Goal: Task Accomplishment & Management: Manage account settings

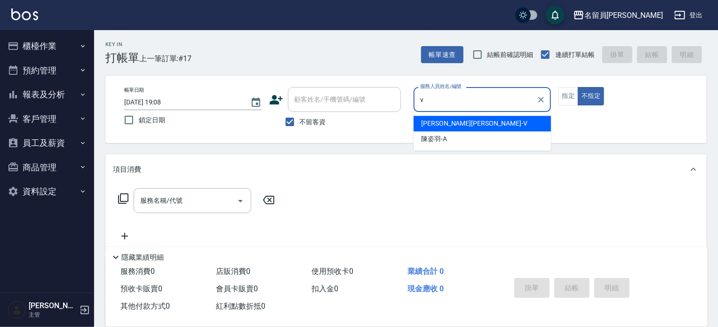
type input "v"
type button "false"
type input "[PERSON_NAME][PERSON_NAME]-V"
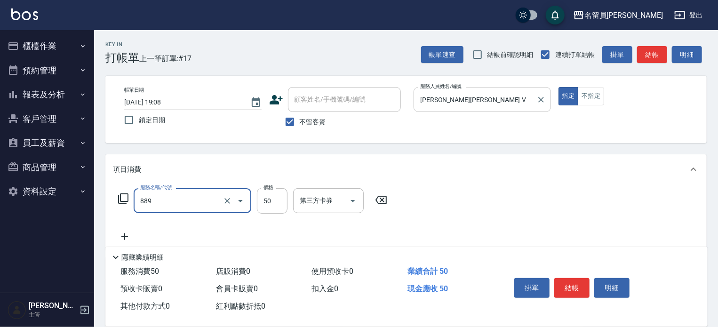
type input "精油(889)"
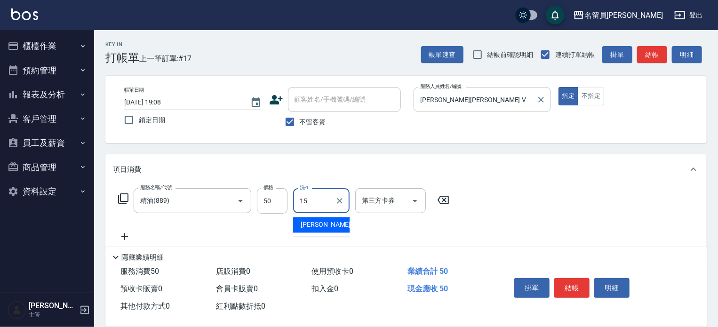
type input "[PERSON_NAME]-15"
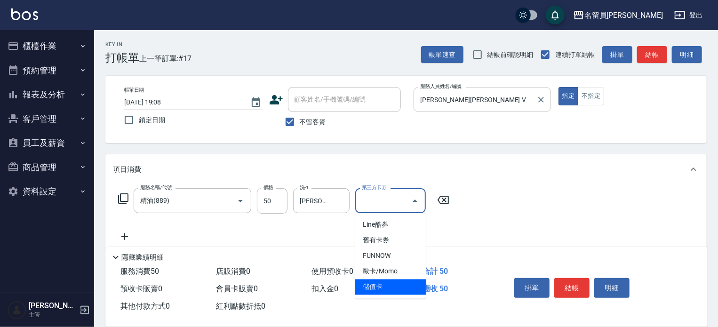
type input "儲值卡"
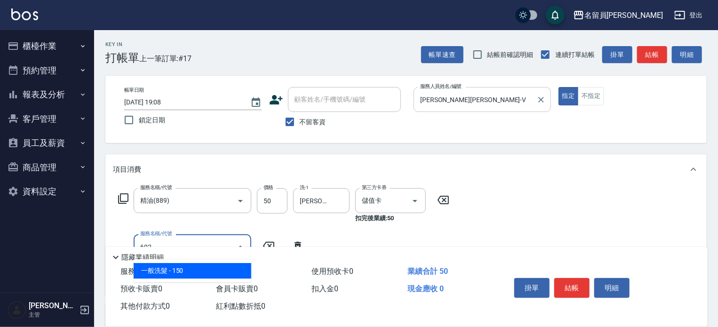
type input "一般洗髮(602)"
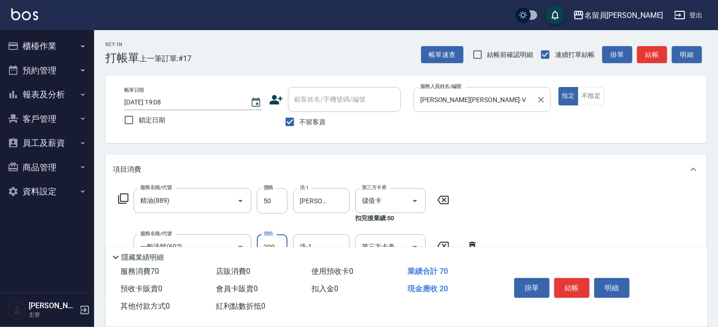
type input "200"
type input "[PERSON_NAME]-15"
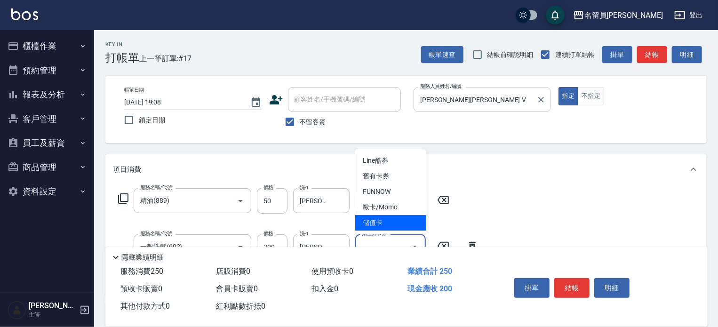
type input "儲值卡"
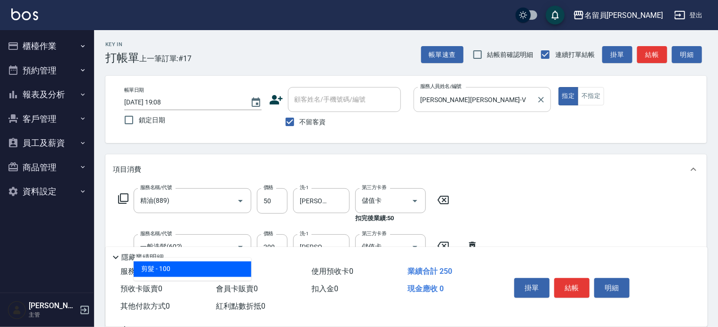
type input "剪髮(302)"
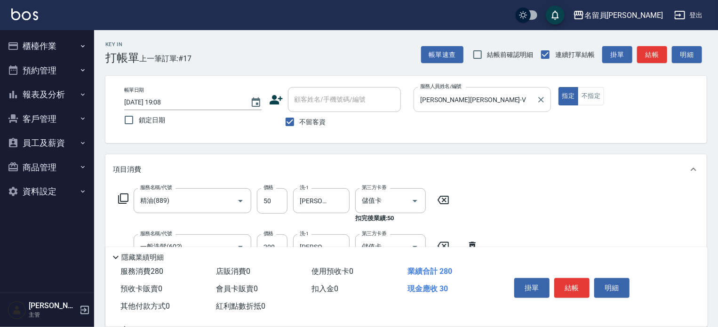
type input "300"
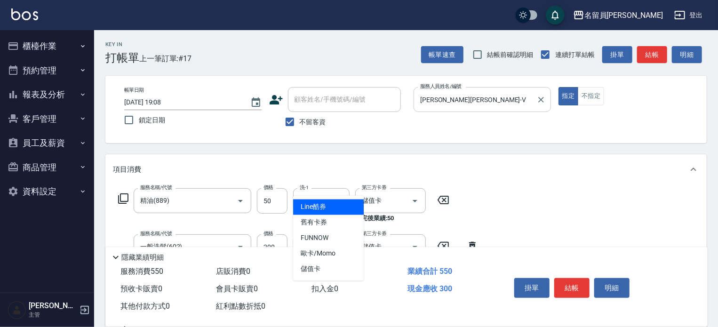
type input "儲值卡"
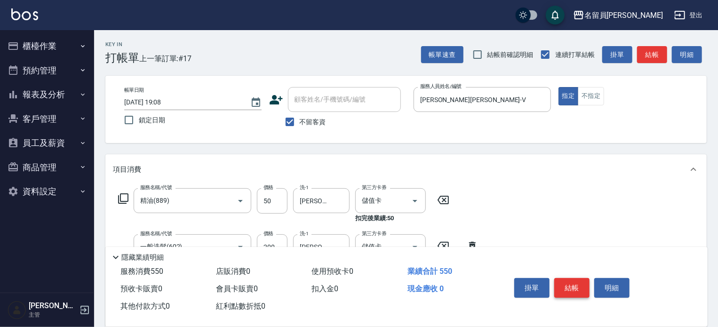
click at [576, 284] on button "結帳" at bounding box center [571, 288] width 35 height 20
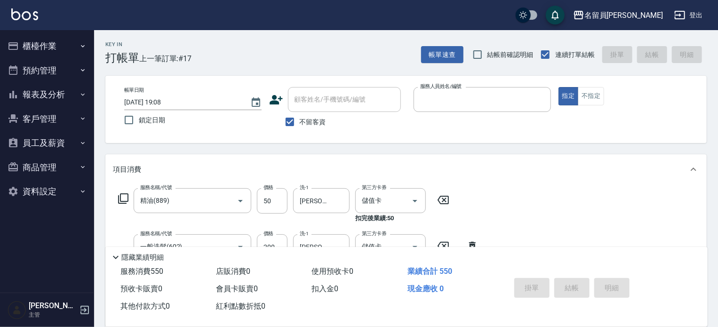
type input "[DATE] 20:40"
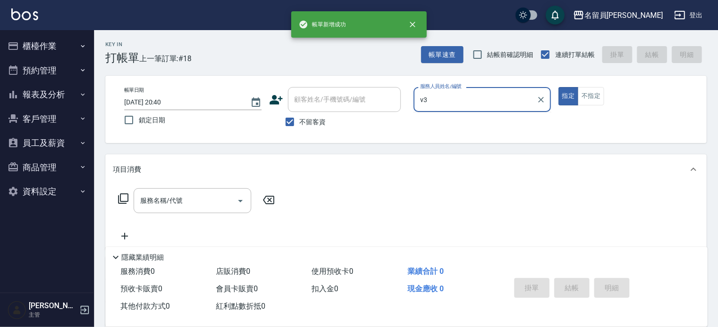
type input "v3"
click at [559, 87] on button "指定" at bounding box center [569, 96] width 20 height 18
type button "true"
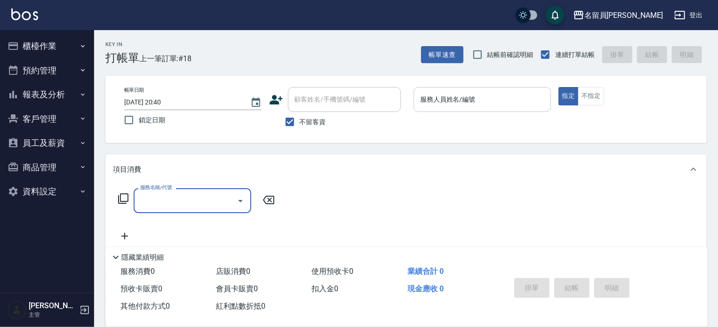
click at [504, 103] on input "服務人員姓名/編號" at bounding box center [482, 99] width 129 height 16
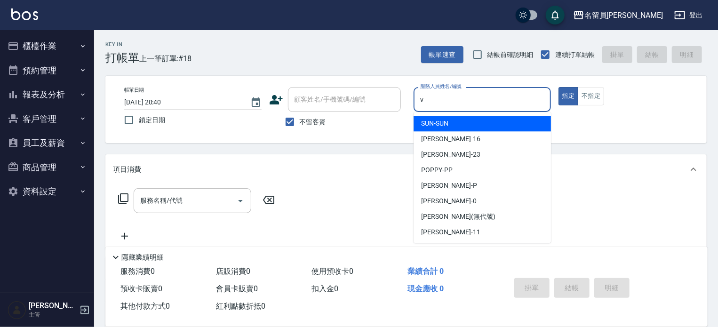
type input "[PERSON_NAME][PERSON_NAME]-V"
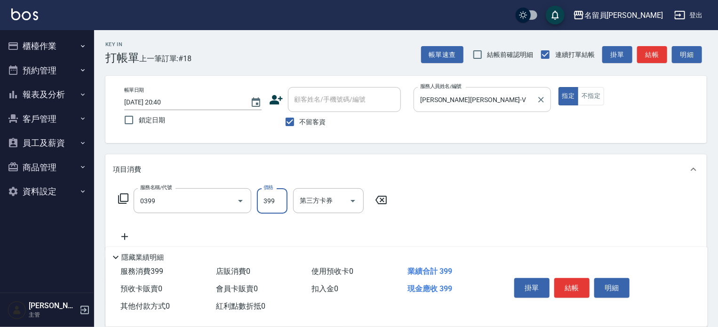
type input "海鹽SPA(0399)"
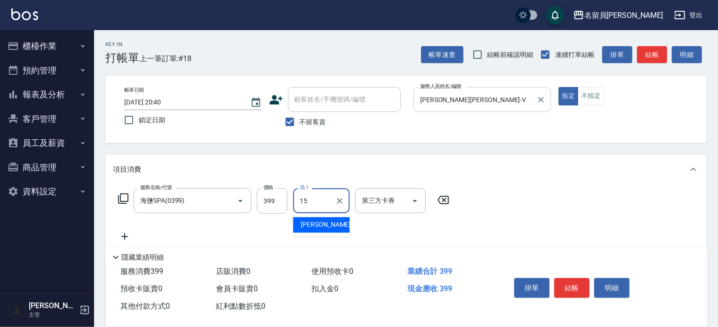
type input "[PERSON_NAME]-15"
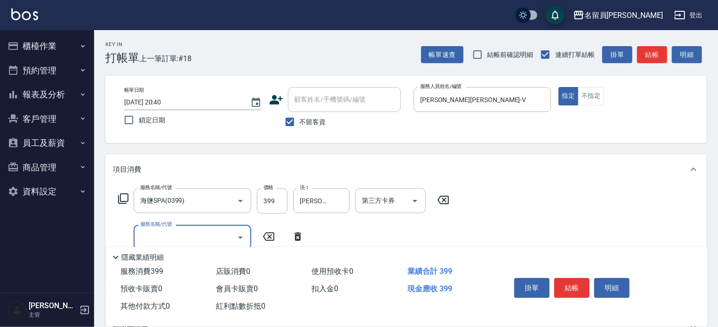
click at [392, 179] on div "項目消費" at bounding box center [405, 169] width 601 height 30
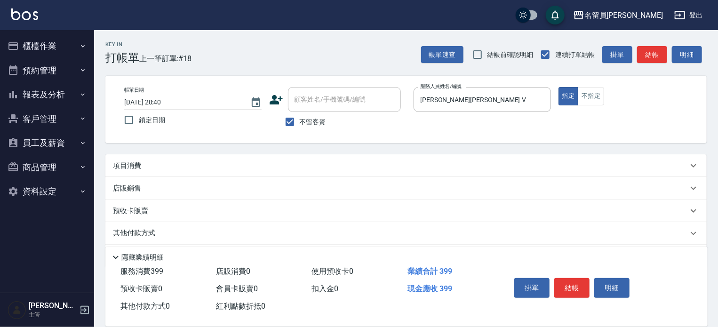
click at [391, 188] on div "項目消費 服務名稱/代號 海鹽SPA(0399) 服務名稱/代號 價格 399 價格 洗-1 [PERSON_NAME]-15 洗-1 第三方卡券 第三方卡券…" at bounding box center [405, 210] width 601 height 113
click at [403, 161] on div "項目消費" at bounding box center [400, 166] width 575 height 10
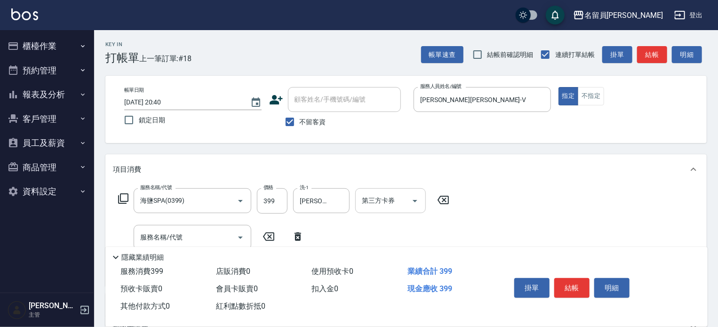
click at [391, 208] on input "第三方卡券" at bounding box center [384, 200] width 48 height 16
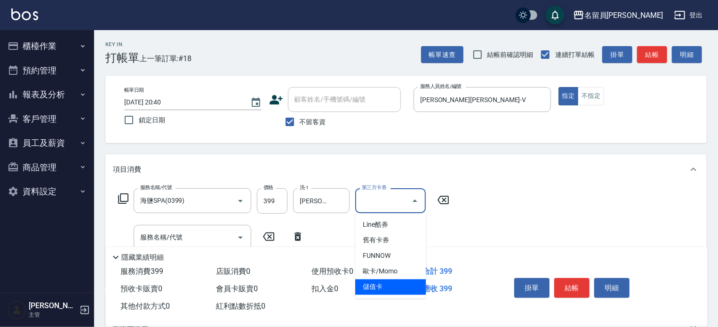
click at [380, 285] on span "儲值卡" at bounding box center [390, 288] width 71 height 16
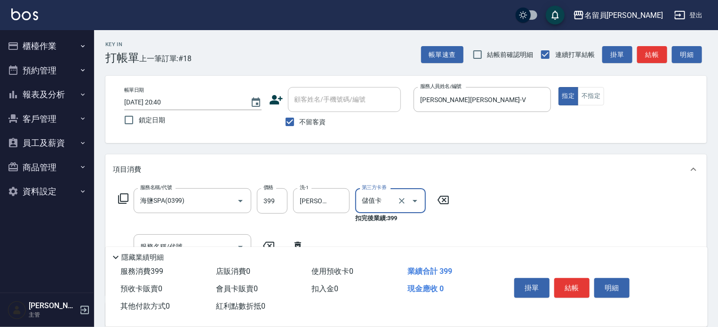
type input "儲值卡"
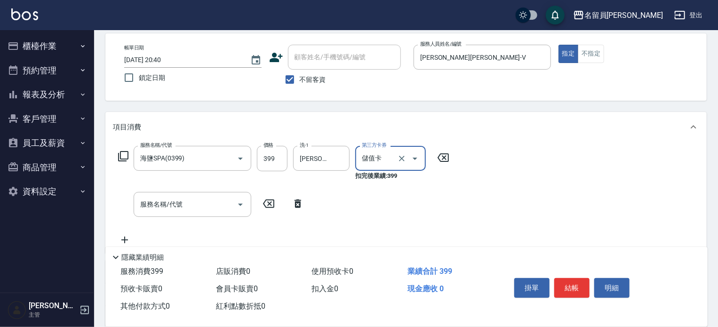
scroll to position [94, 0]
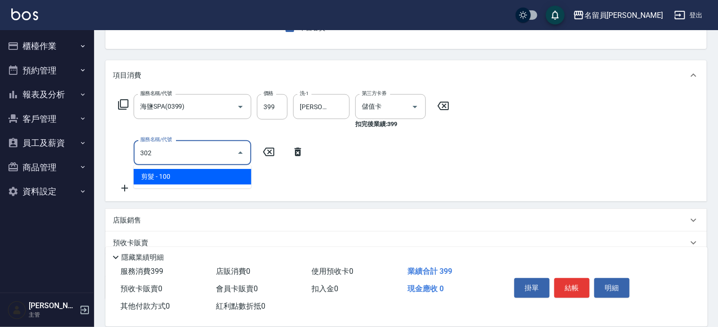
type input "剪髮(302)"
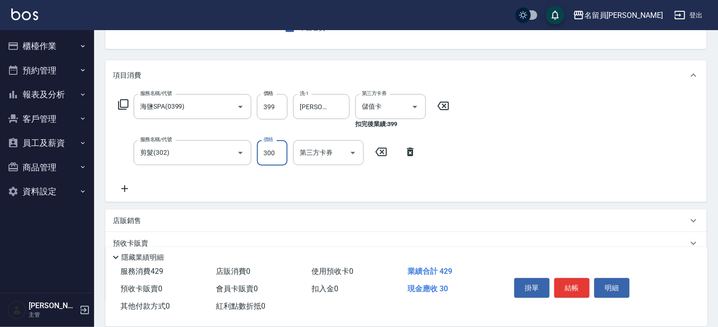
type input "300"
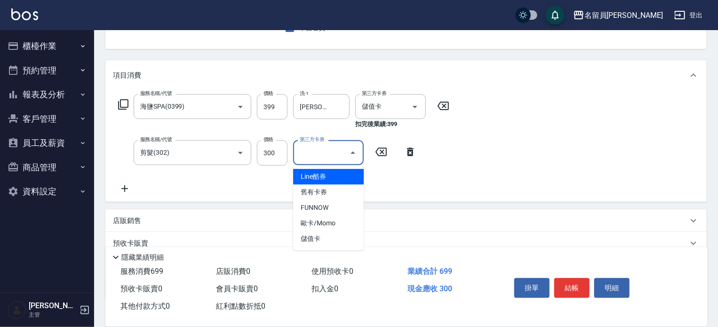
type input "儲值卡"
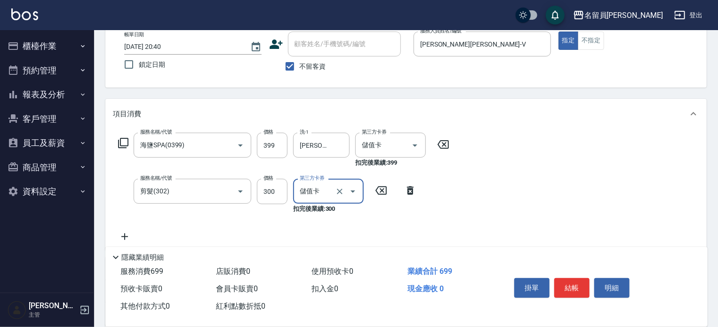
scroll to position [0, 0]
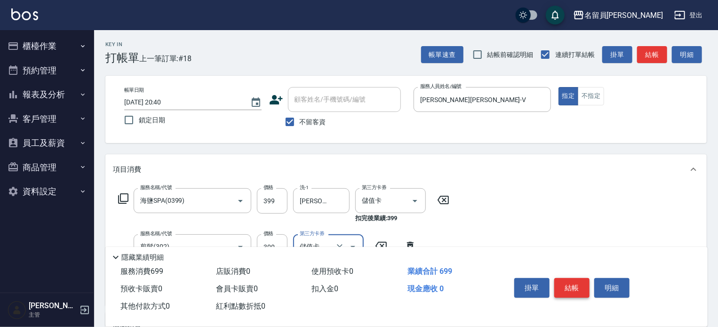
click at [582, 284] on button "結帳" at bounding box center [571, 288] width 35 height 20
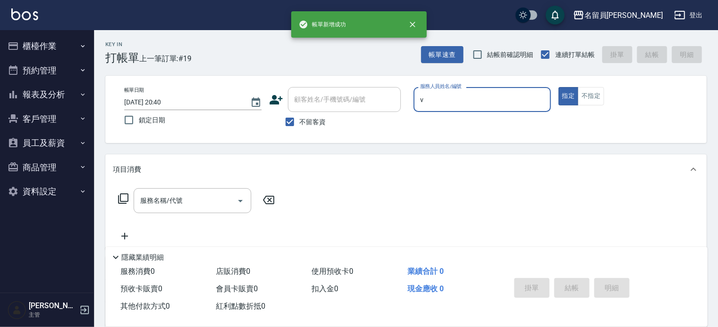
type input "[PERSON_NAME][PERSON_NAME]-V"
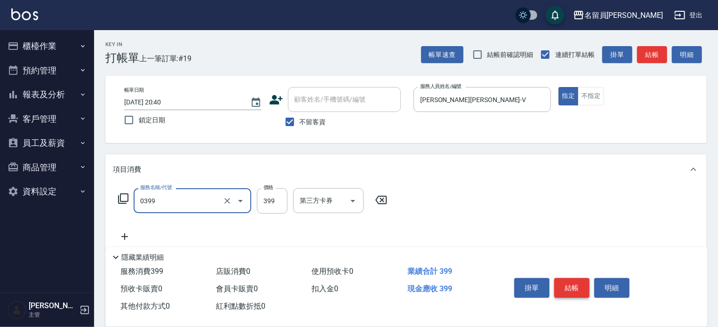
type input "海鹽SPA(0399)"
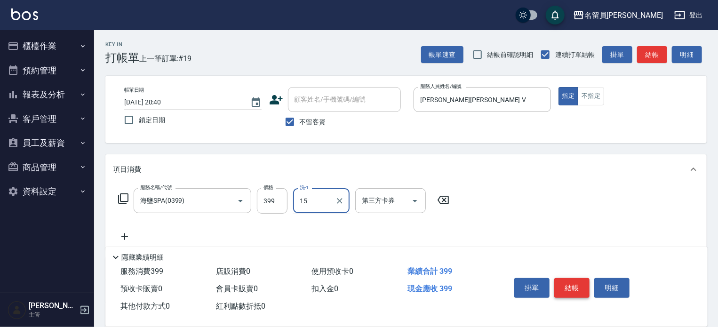
type input "[PERSON_NAME]-15"
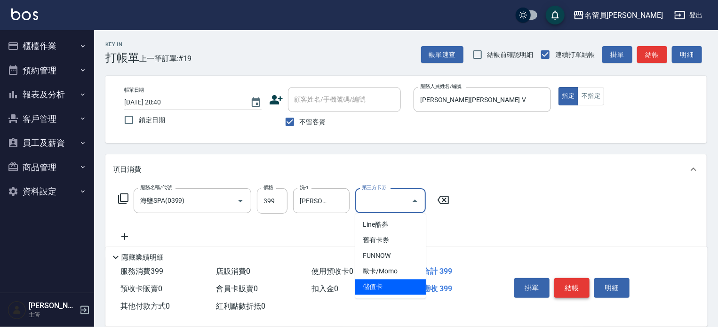
type input "儲值卡"
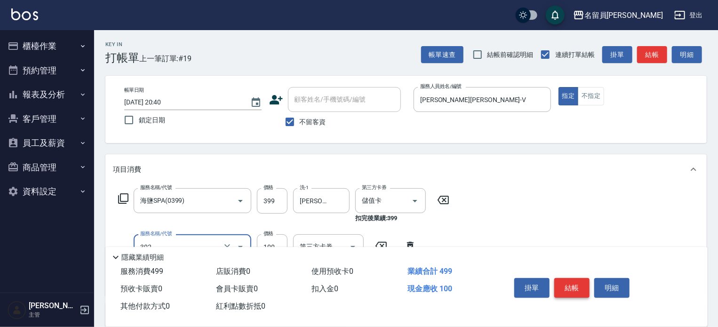
type input "剪髮(302)"
type input "300"
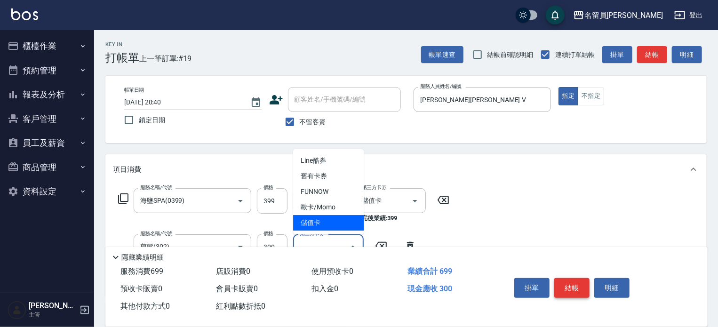
type input "儲值卡"
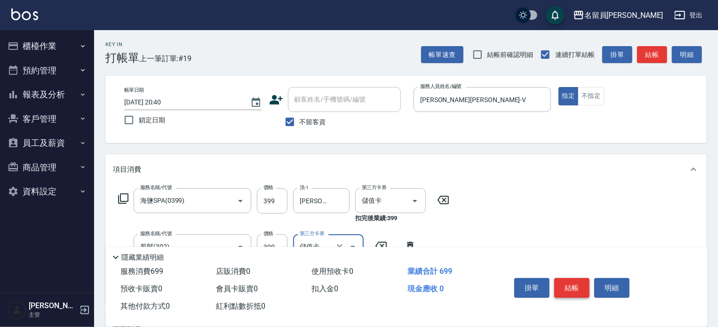
click at [582, 284] on button "結帳" at bounding box center [571, 288] width 35 height 20
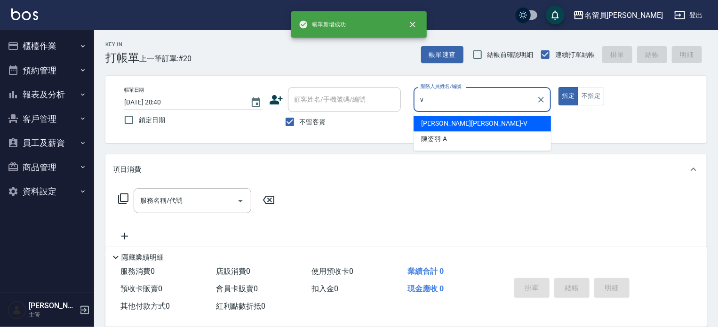
type input "[PERSON_NAME][PERSON_NAME]-V"
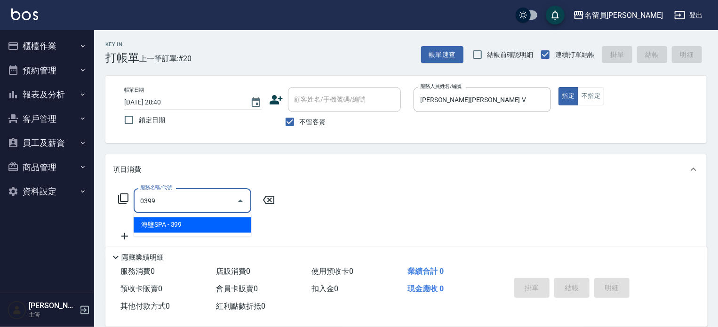
type input "海鹽SPA(0399)"
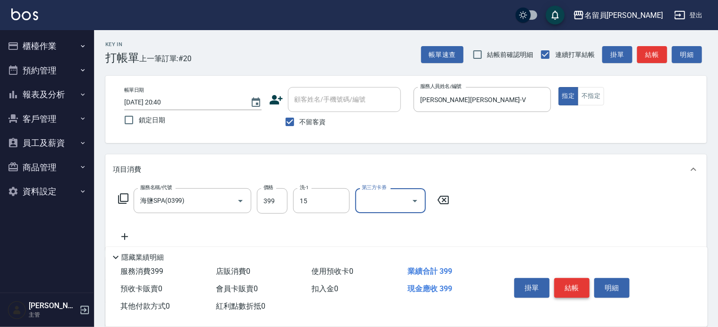
type input "[PERSON_NAME]-15"
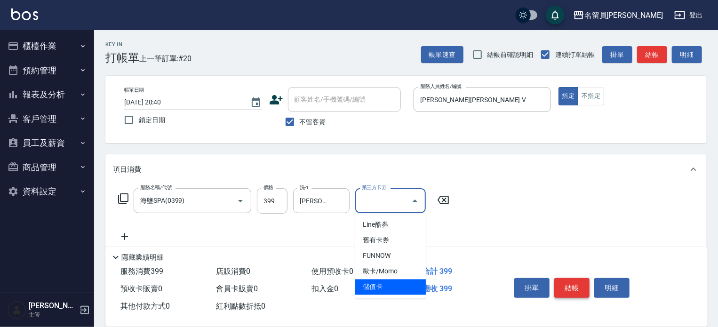
type input "儲值卡"
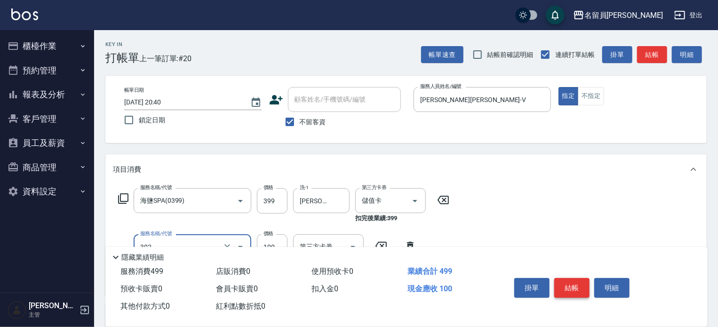
type input "剪髮(302)"
type input "300"
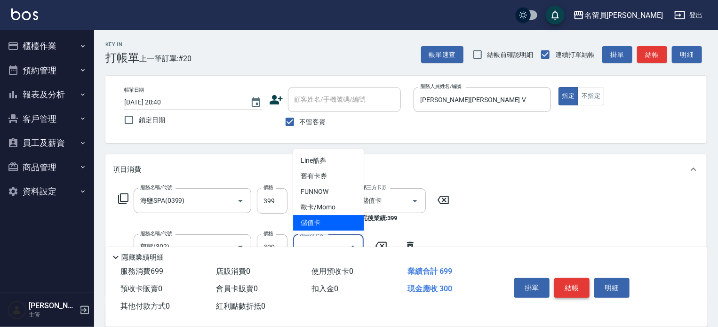
type input "儲值卡"
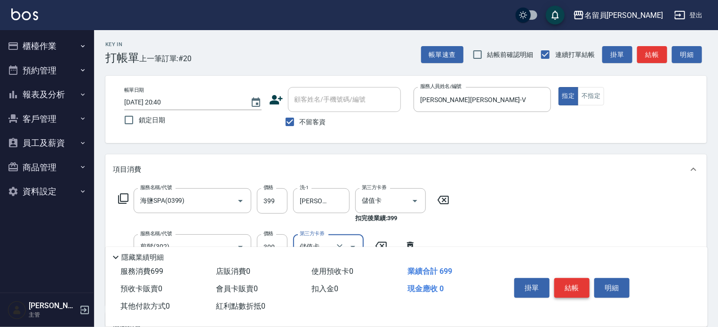
click at [582, 284] on button "結帳" at bounding box center [571, 288] width 35 height 20
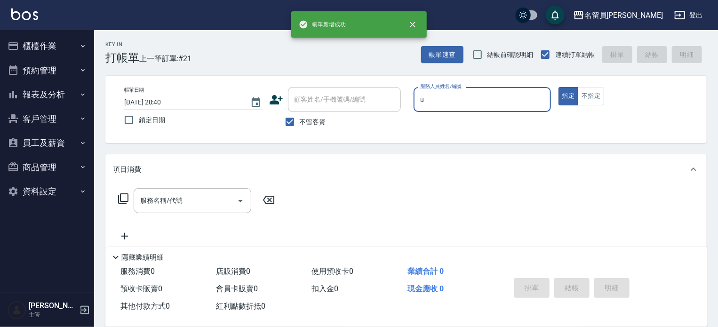
type input "una-u"
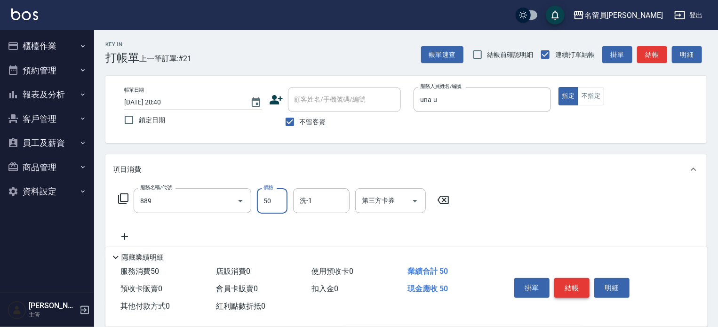
type input "精油(889)"
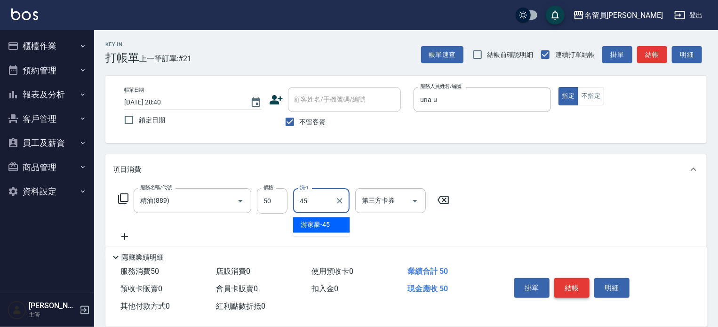
type input "[PERSON_NAME]-45"
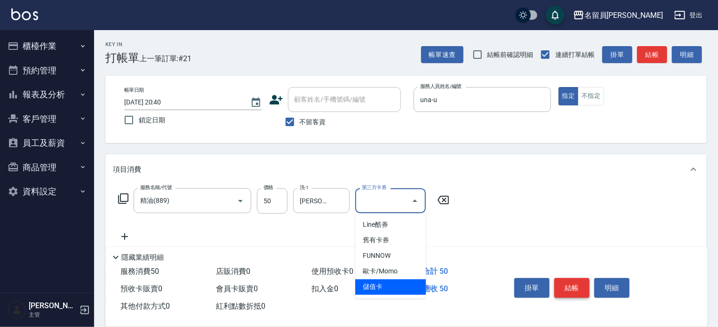
type input "儲值卡"
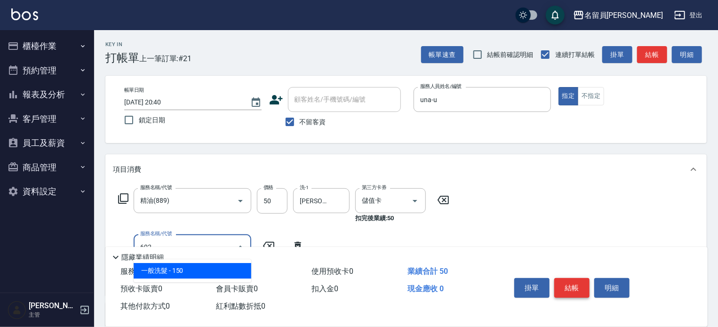
type input "一般洗髮(602)"
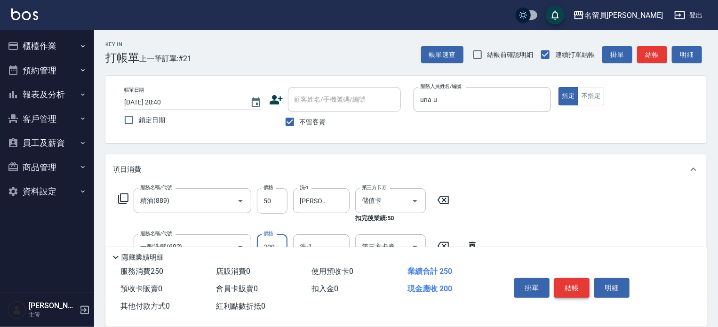
type input "200"
type input "[PERSON_NAME]-45"
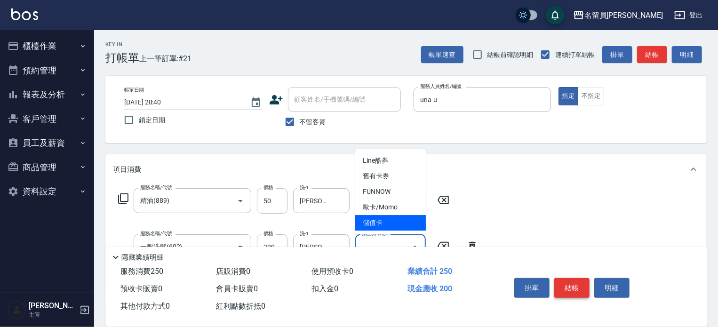
type input "儲值卡"
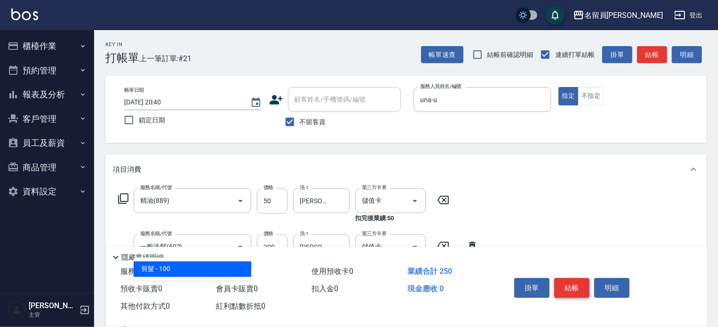
type input "302"
click at [582, 284] on button "結帳" at bounding box center [571, 288] width 35 height 20
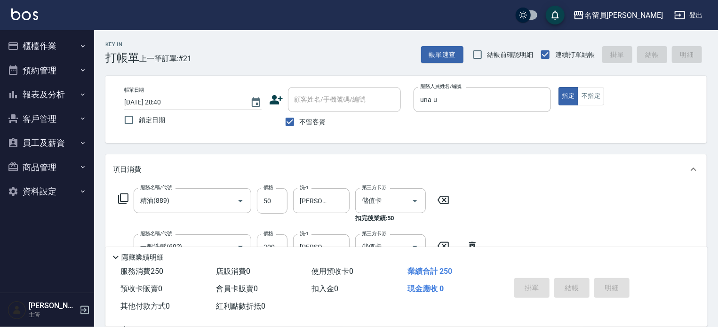
type input "[DATE] 20:41"
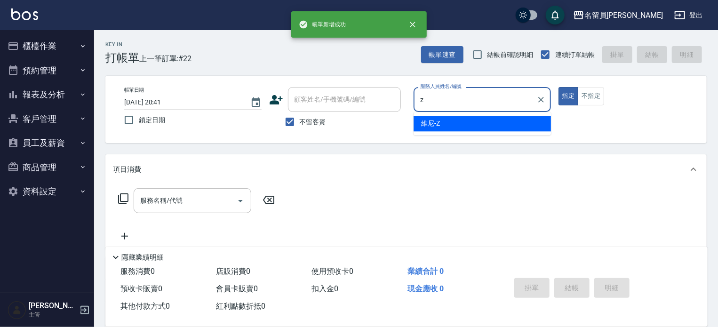
type input "維尼-Z"
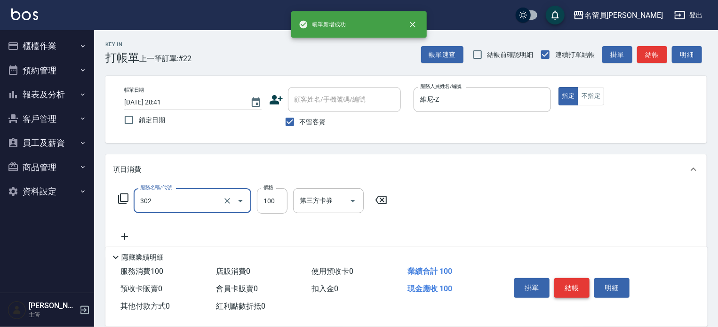
type input "剪髮(302)"
type input "250"
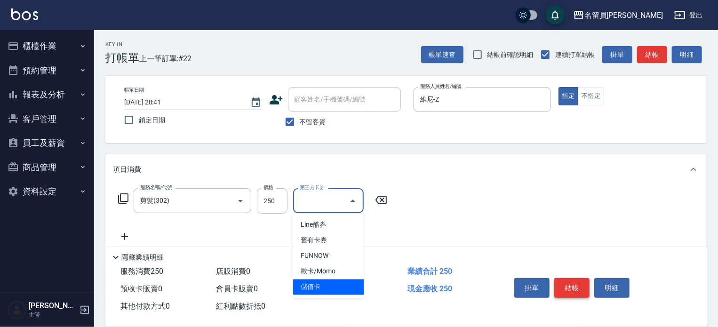
type input "儲值卡"
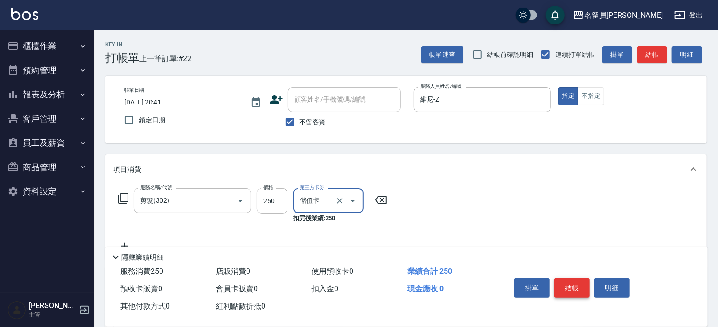
click at [582, 284] on button "結帳" at bounding box center [571, 288] width 35 height 20
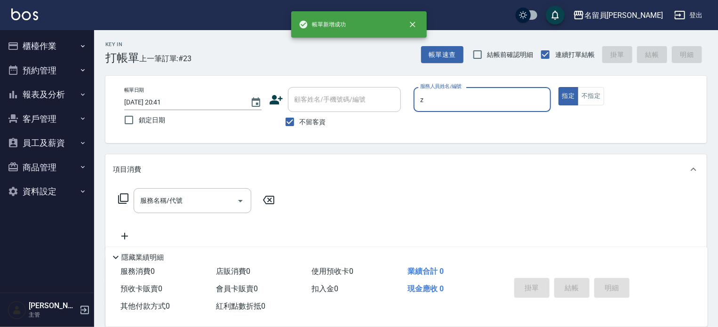
type input "維尼-Z"
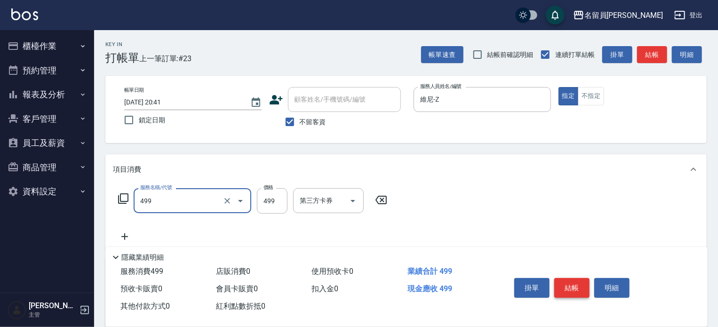
type input "去角質洗髮(499)"
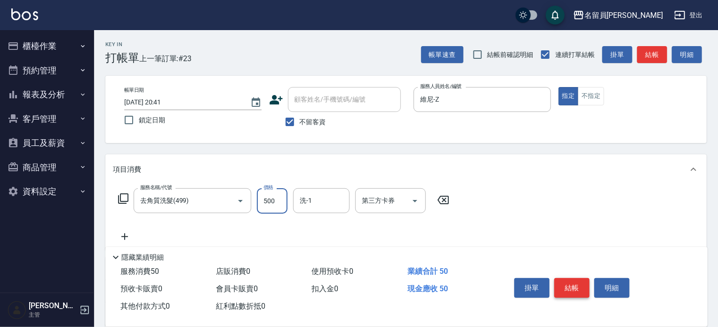
type input "500"
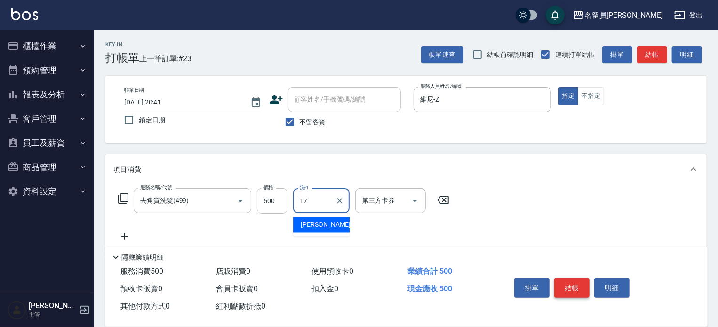
type input "[PERSON_NAME]-17"
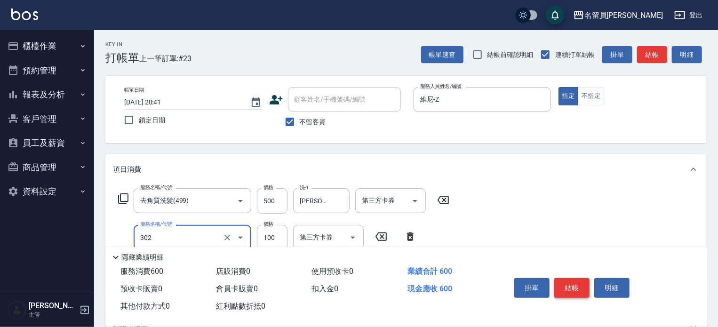
type input "剪髮(302)"
type input "200"
click at [586, 286] on button "結帳" at bounding box center [571, 288] width 35 height 20
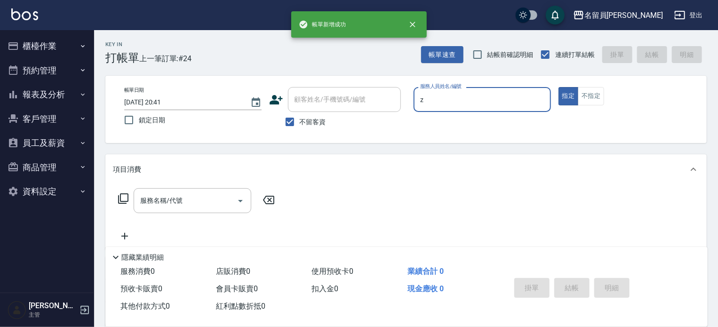
type input "維尼-Z"
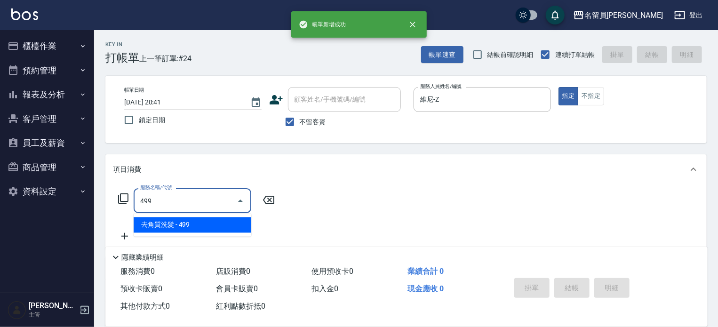
type input "去角質洗髮(499)"
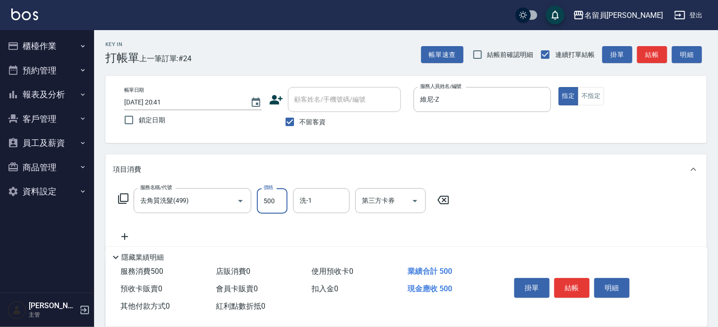
type input "500"
type input "[PERSON_NAME]-45"
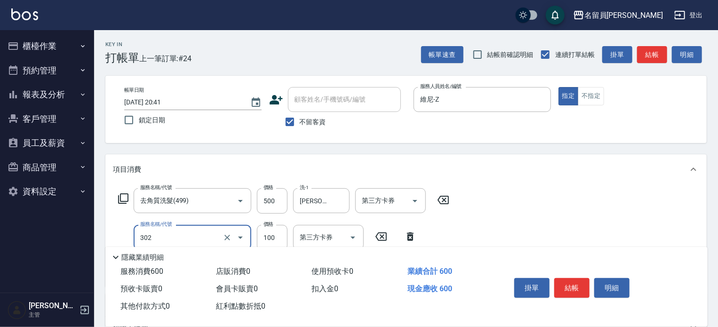
type input "剪髮(302)"
type input "200"
click at [581, 279] on button "結帳" at bounding box center [571, 288] width 35 height 20
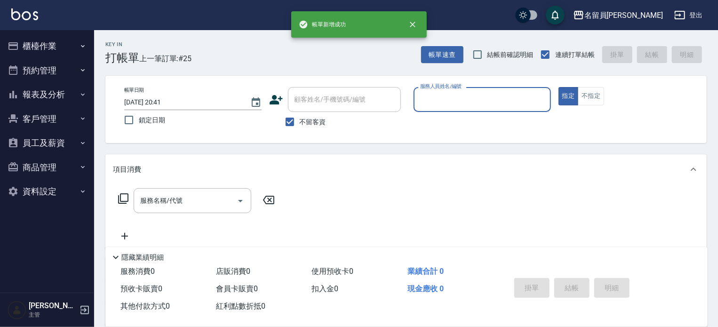
click at [559, 87] on button "指定" at bounding box center [569, 96] width 20 height 18
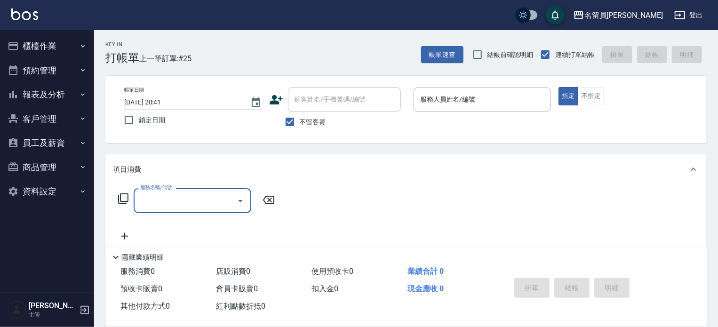
type input "v"
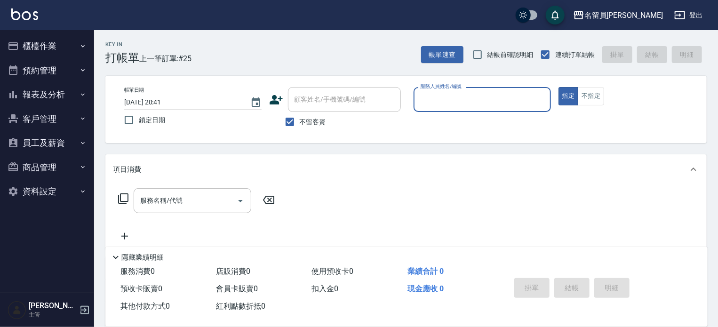
click at [559, 87] on button "指定" at bounding box center [569, 96] width 20 height 18
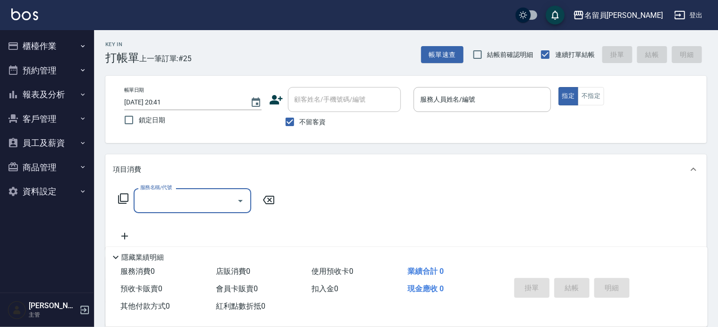
type input "v"
click at [559, 87] on button "指定" at bounding box center [569, 96] width 20 height 18
type input "v"
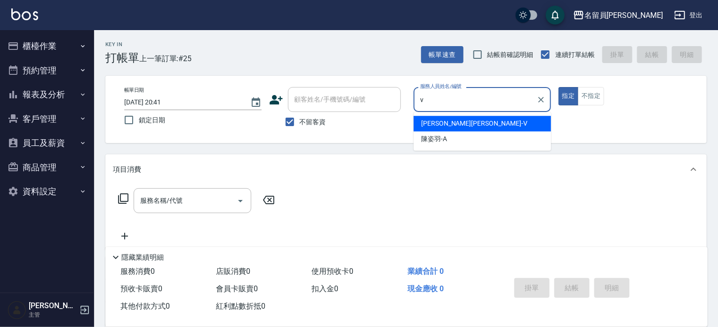
type input "[PERSON_NAME][PERSON_NAME]-V"
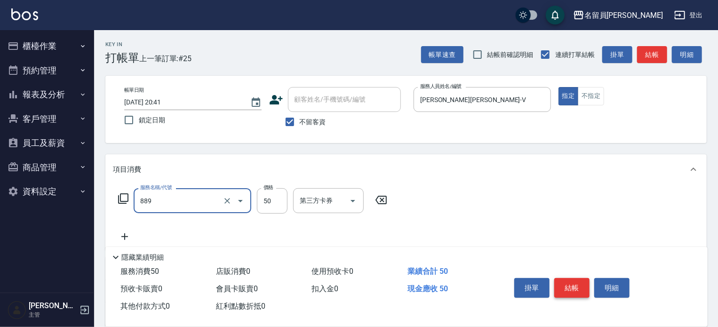
type input "精油(889)"
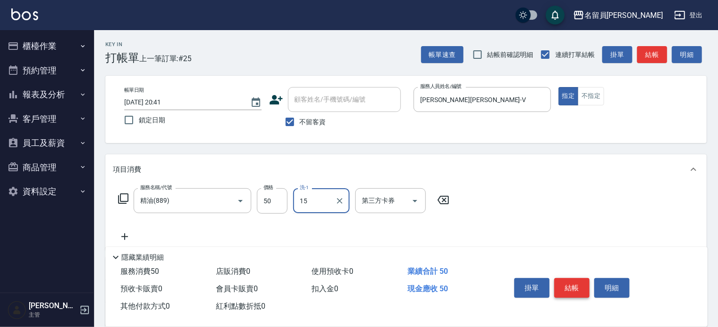
type input "[PERSON_NAME]-15"
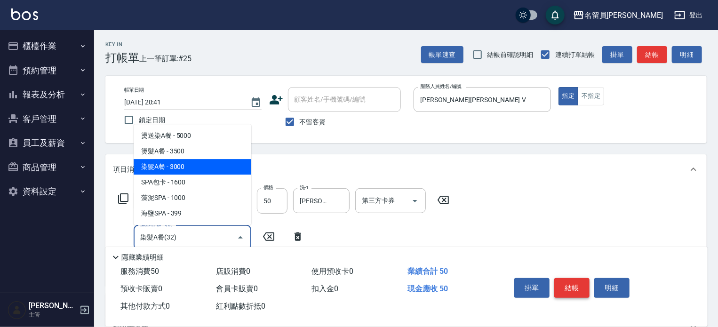
type input "染髮A餐(32)"
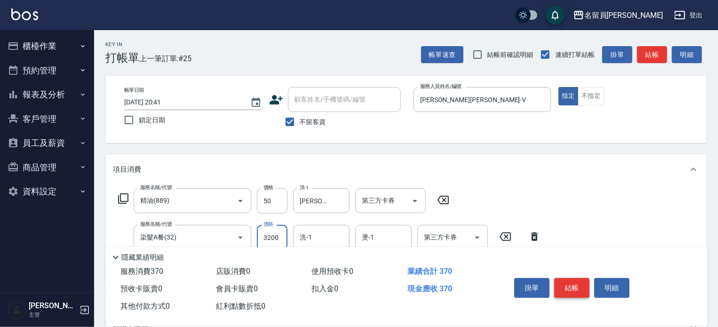
type input "3200"
type input "[PERSON_NAME]-15"
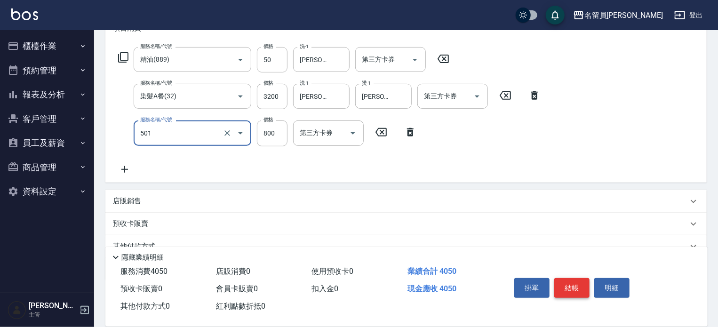
type input "染髮(501)"
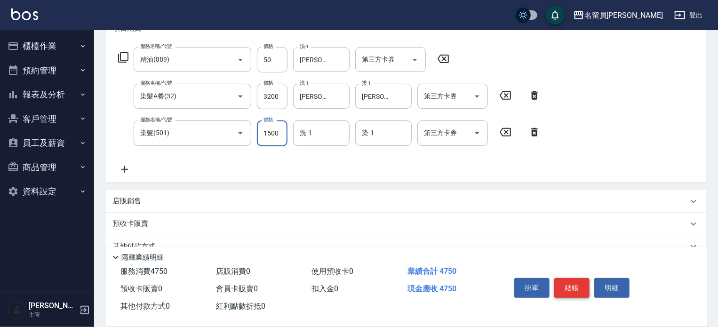
type input "1500"
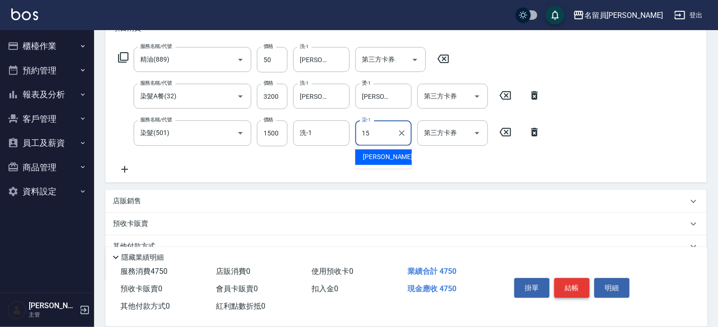
type input "[PERSON_NAME]-15"
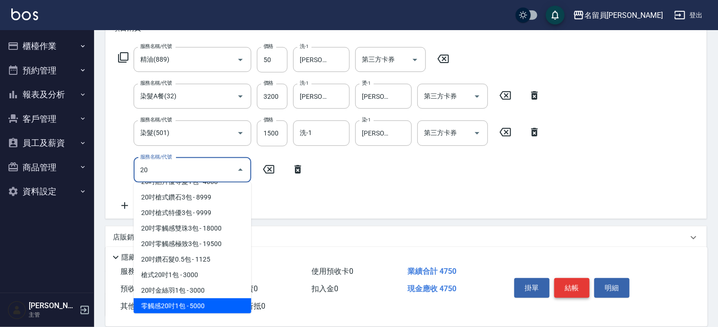
scroll to position [59, 0]
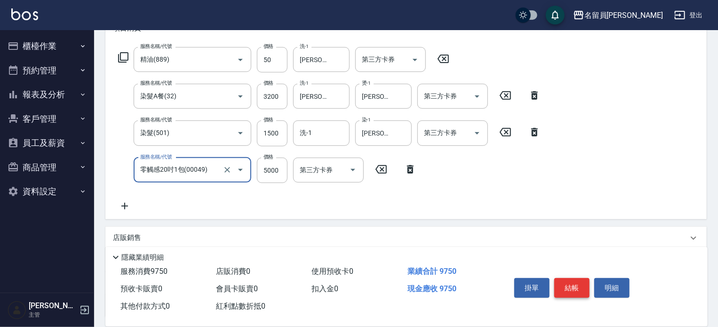
type input "零觸感20吋1包(00049)"
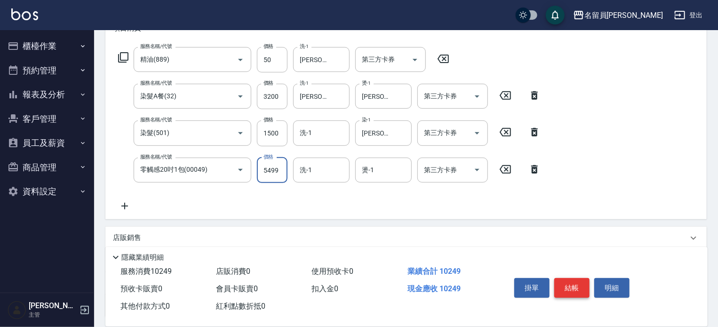
type input "5499"
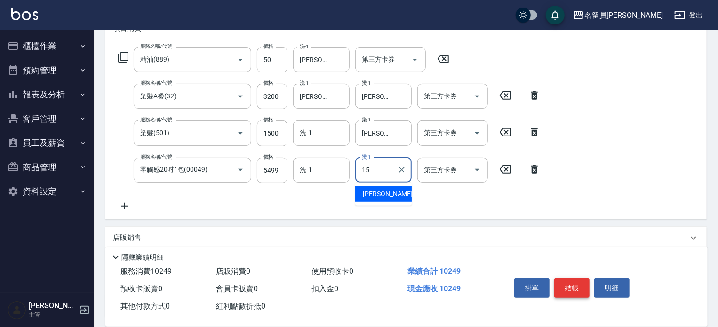
type input "[PERSON_NAME]-15"
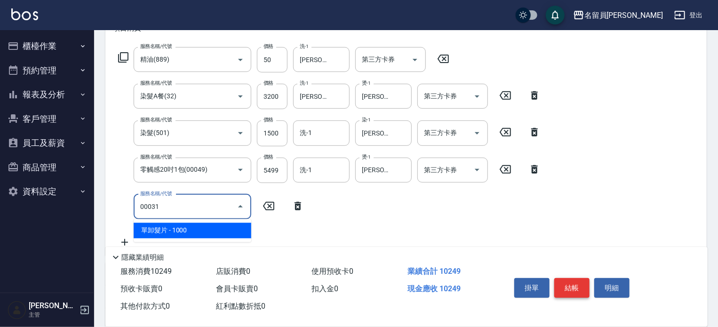
type input "單卸髮片(00031)"
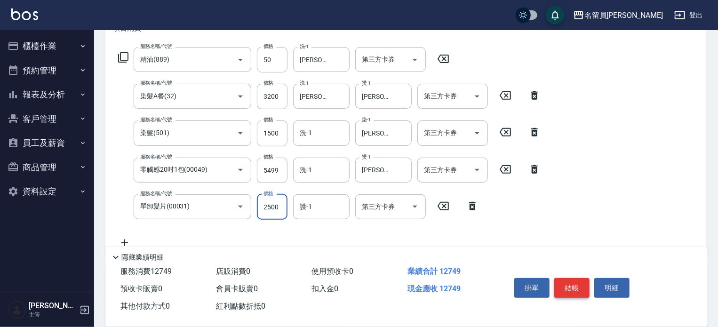
type input "2500"
type input "[PERSON_NAME]-15"
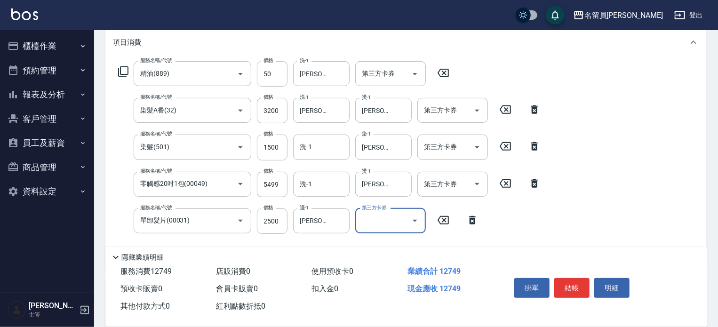
scroll to position [116, 0]
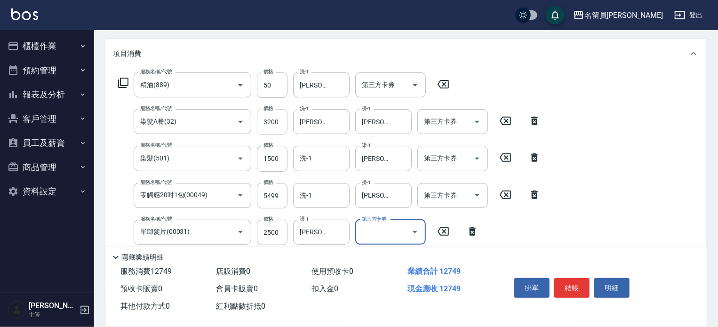
click at [270, 123] on input "3200" at bounding box center [272, 121] width 31 height 25
click at [270, 121] on input "3200" at bounding box center [272, 121] width 31 height 25
type input "3700"
click at [569, 278] on button "結帳" at bounding box center [571, 288] width 35 height 20
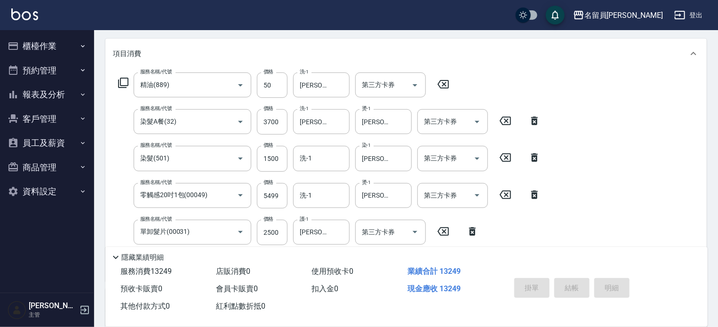
type input "[DATE] 20:42"
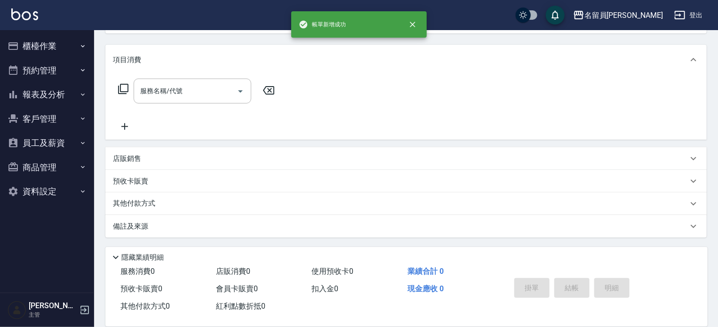
scroll to position [0, 0]
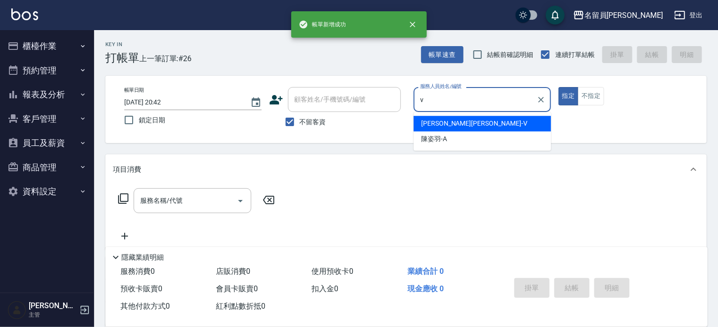
type input "[PERSON_NAME][PERSON_NAME]-V"
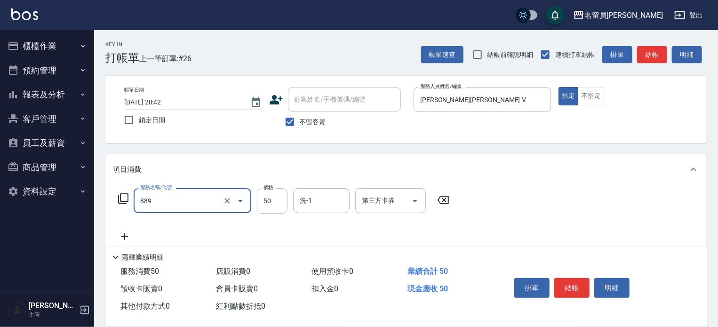
type input "精油(889)"
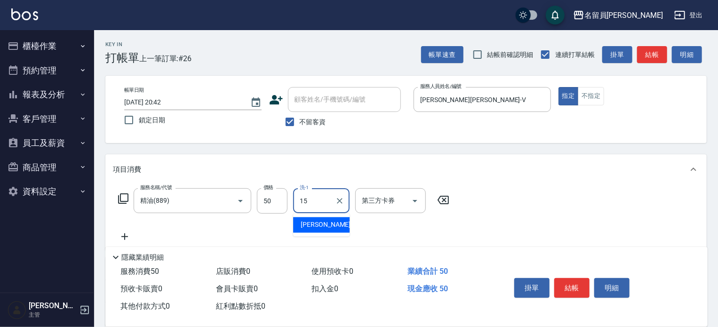
type input "[PERSON_NAME]-15"
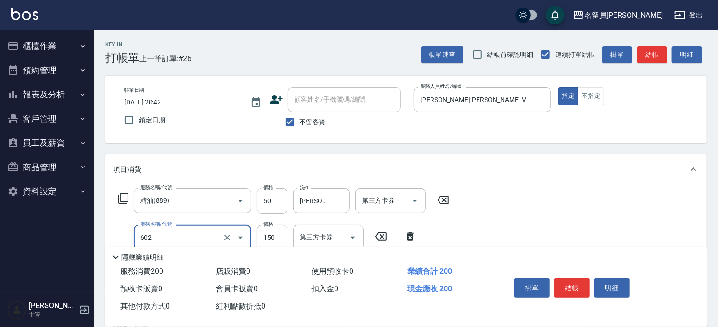
type input "一般洗髮(602)"
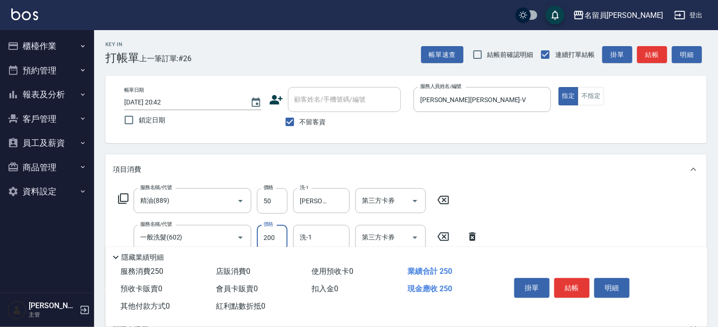
type input "200"
type input "[PERSON_NAME]-15"
type input "瞬間保養(415)"
type input "[PERSON_NAME]-15"
type input "剪髮(302)"
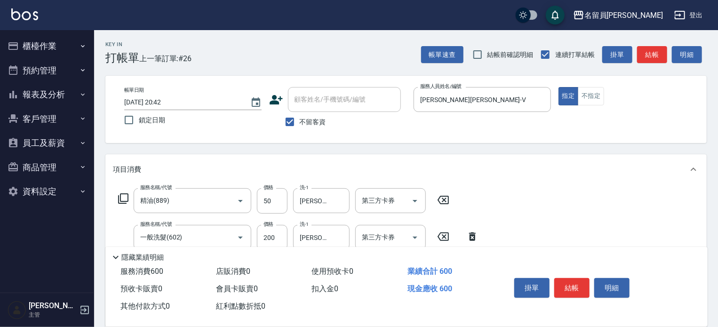
type input "300"
click at [568, 278] on button "結帳" at bounding box center [571, 288] width 35 height 20
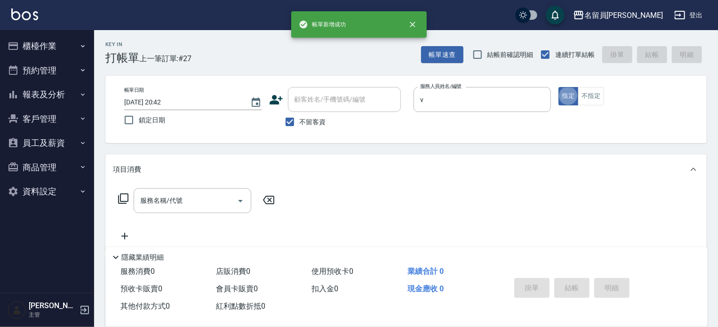
type input "[PERSON_NAME][PERSON_NAME]-V"
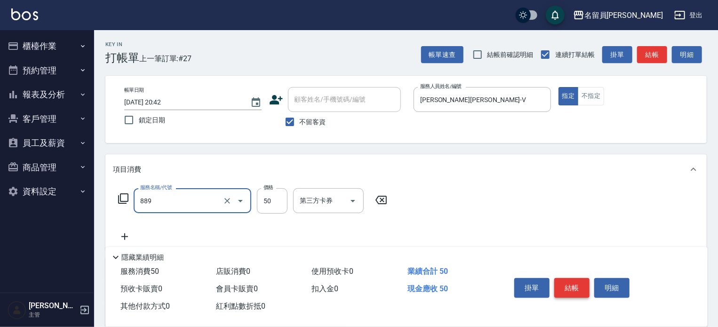
type input "精油(889)"
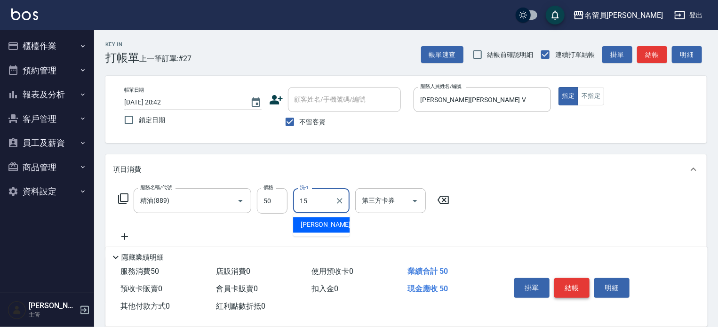
type input "[PERSON_NAME]-15"
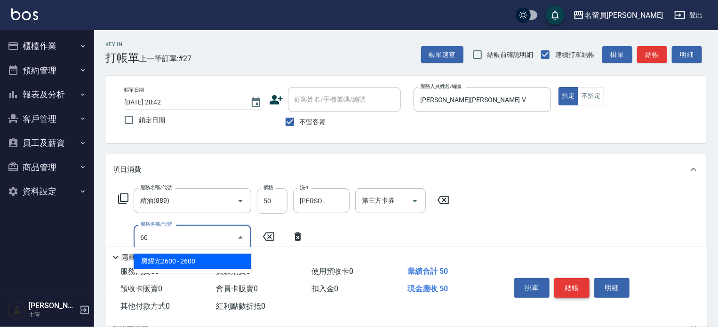
type input "602"
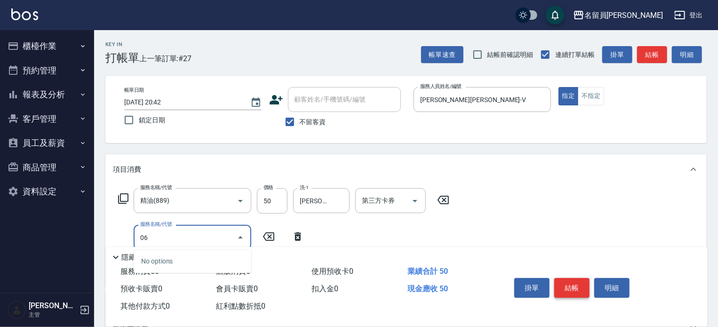
type input "0"
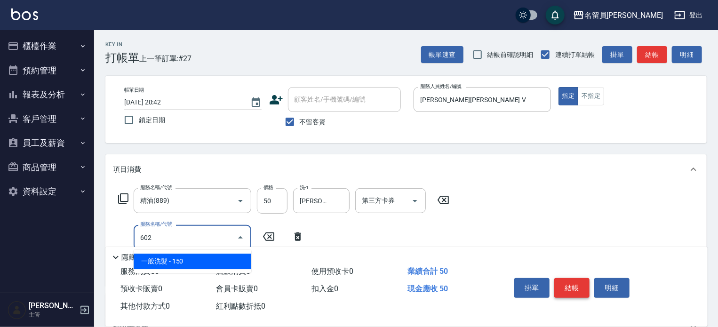
type input "一般洗髮(602)"
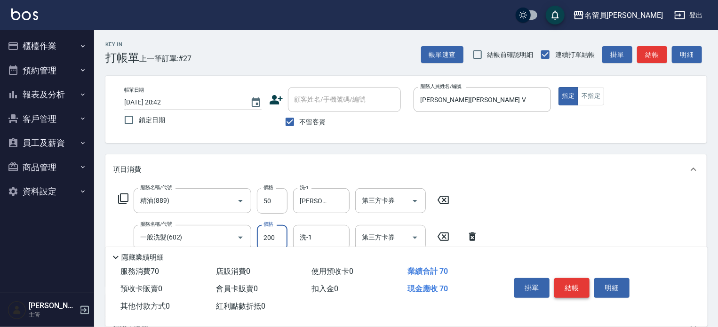
type input "200"
type input "[PERSON_NAME]-15"
type input "瞬間保養(415)"
type input "[PERSON_NAME]-15"
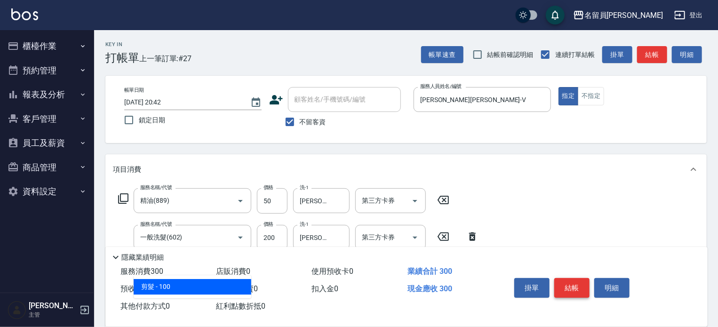
type input "剪髮(302)"
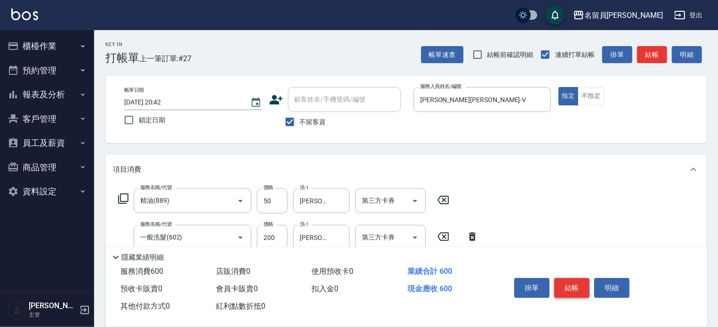
type input "300"
click at [568, 278] on button "結帳" at bounding box center [571, 288] width 35 height 20
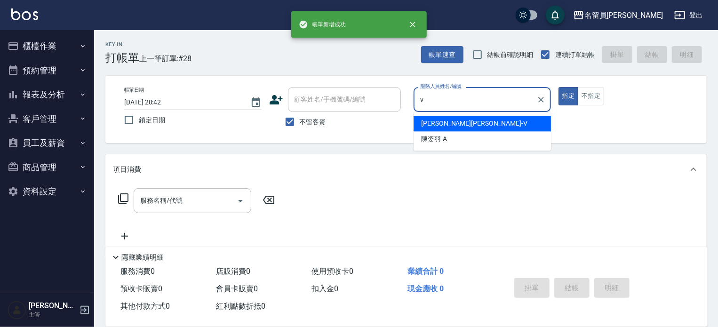
type input "[PERSON_NAME][PERSON_NAME]-V"
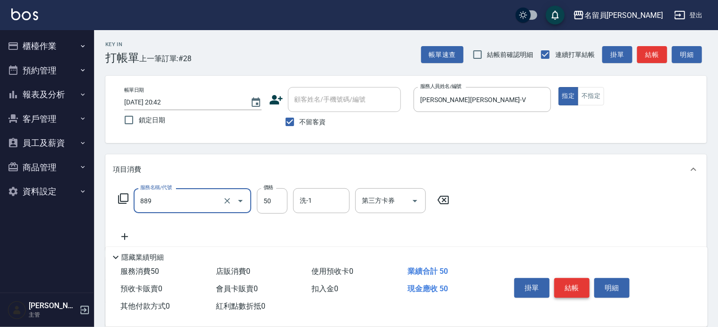
type input "精油(889)"
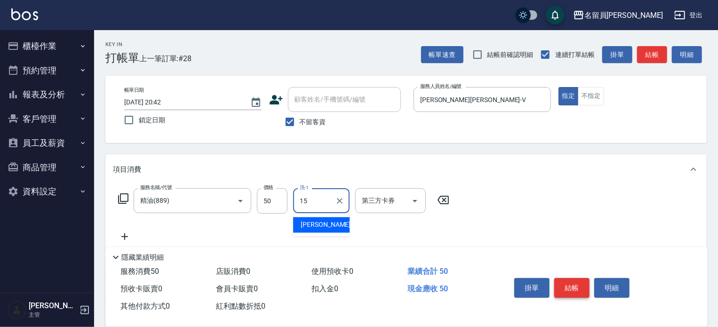
type input "[PERSON_NAME]-15"
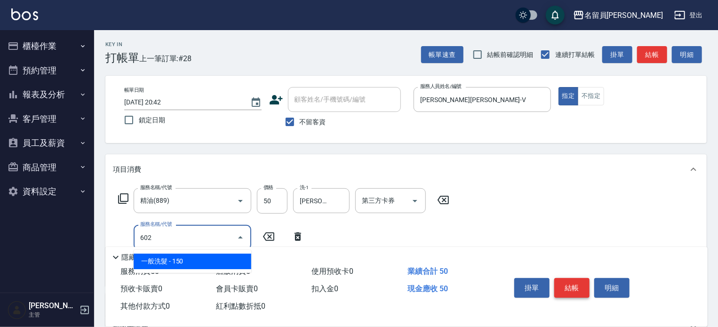
type input "一般洗髮(602)"
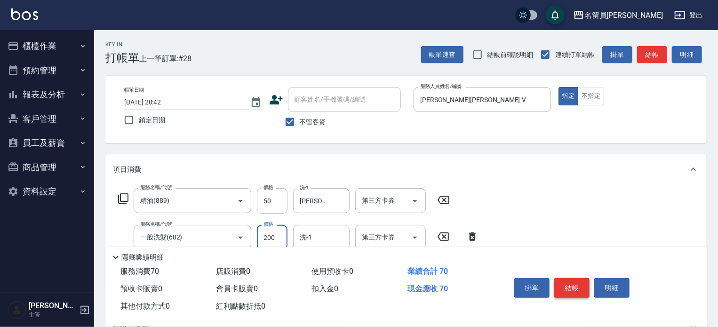
type input "200"
type input "[PERSON_NAME]-15"
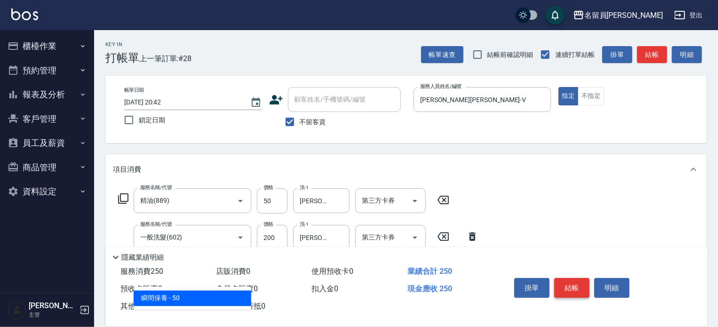
type input "瞬間保養(415)"
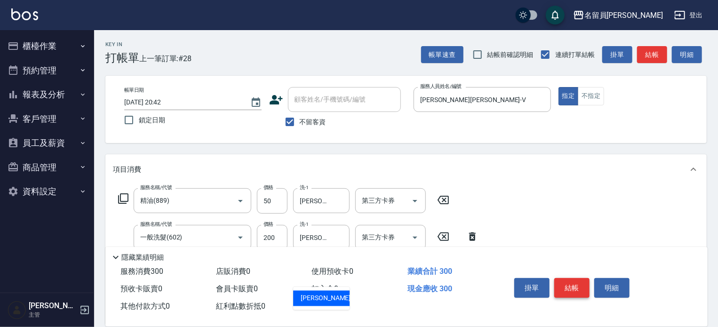
type input "[PERSON_NAME]-15"
type input "剪髮(302)"
type input "300"
click at [568, 278] on button "結帳" at bounding box center [571, 288] width 35 height 20
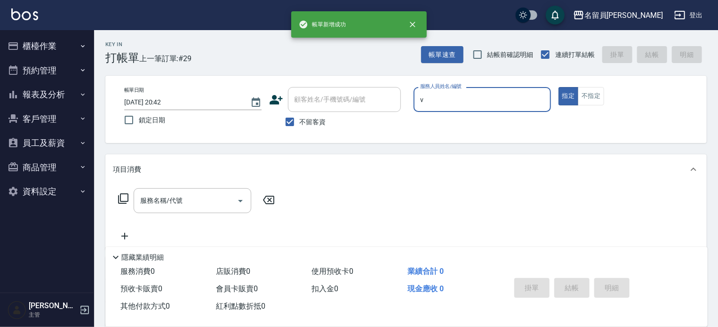
type input "[PERSON_NAME][PERSON_NAME]-V"
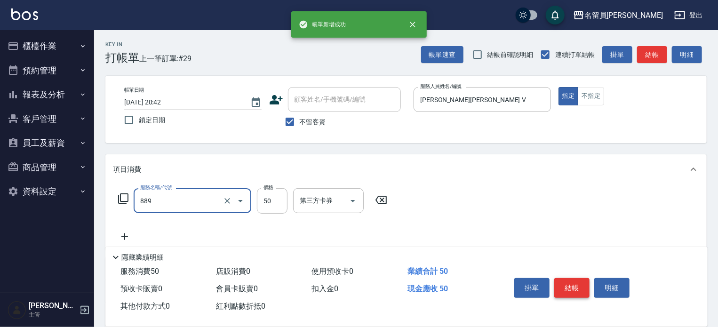
type input "精油(889)"
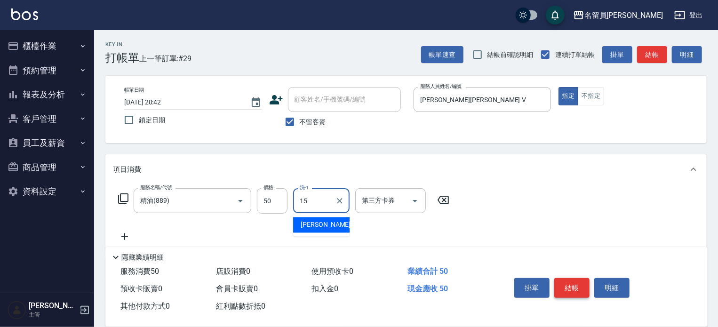
type input "[PERSON_NAME]-15"
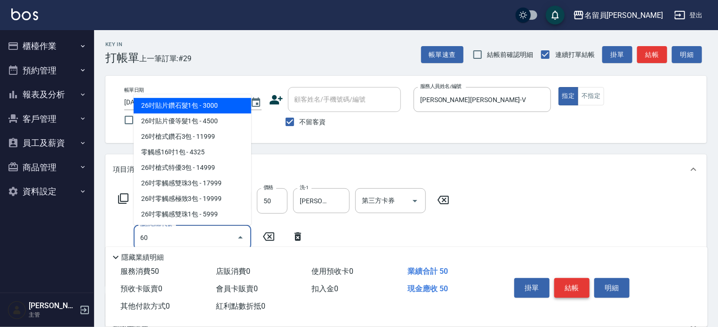
type input "602"
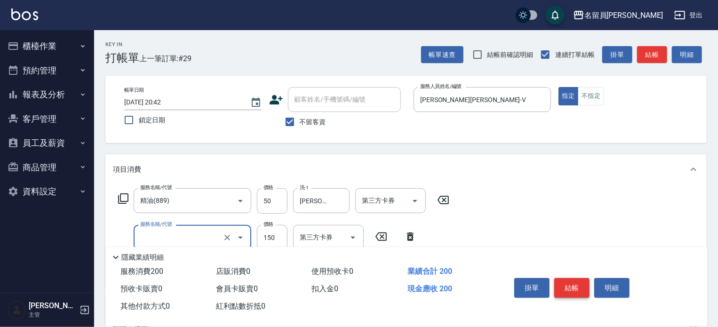
type input "0"
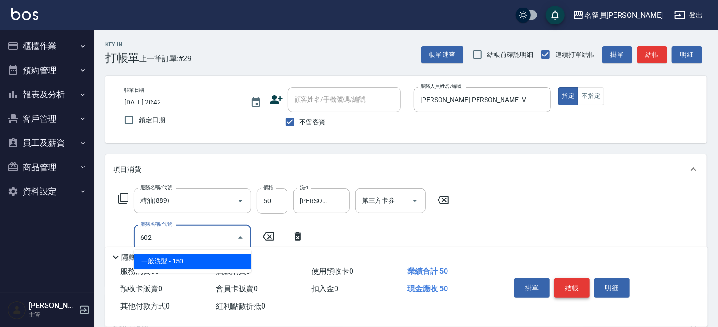
type input "一般洗髮(602)"
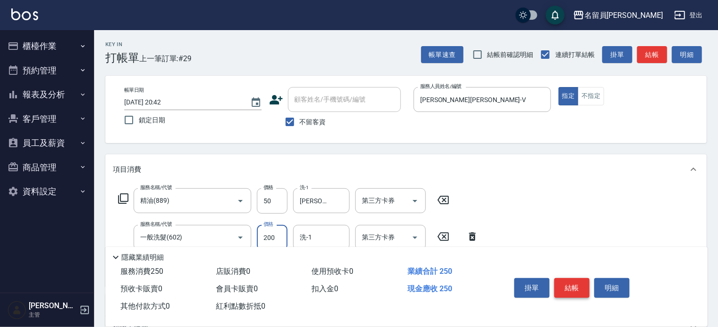
type input "200"
type input "[PERSON_NAME]-15"
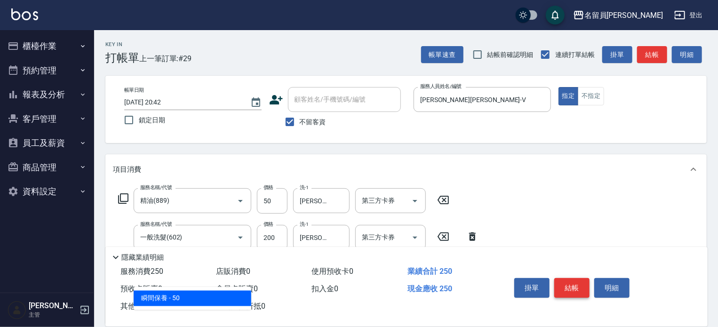
type input "瞬間保養(415)"
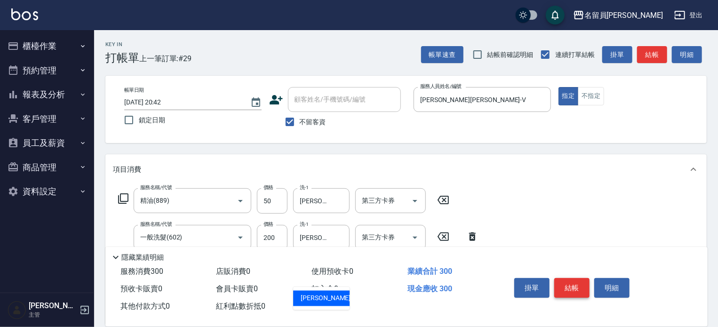
type input "[PERSON_NAME]-15"
type input "剪髮(302)"
type input "300"
click at [568, 278] on button "結帳" at bounding box center [571, 288] width 35 height 20
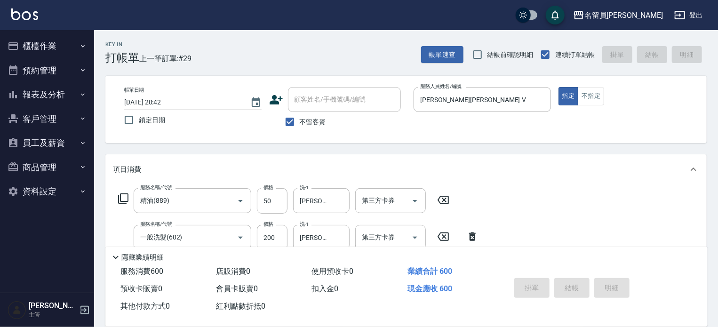
type input "[DATE] 20:43"
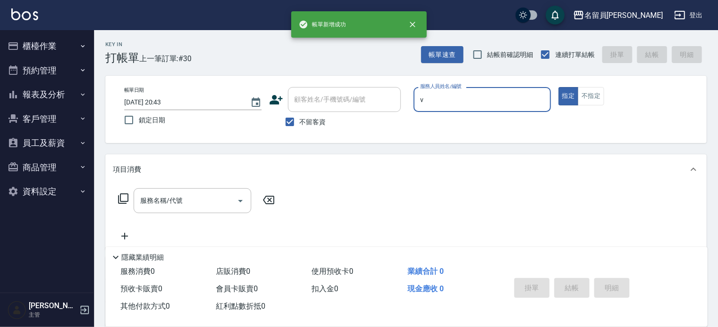
type input "[PERSON_NAME][PERSON_NAME]-V"
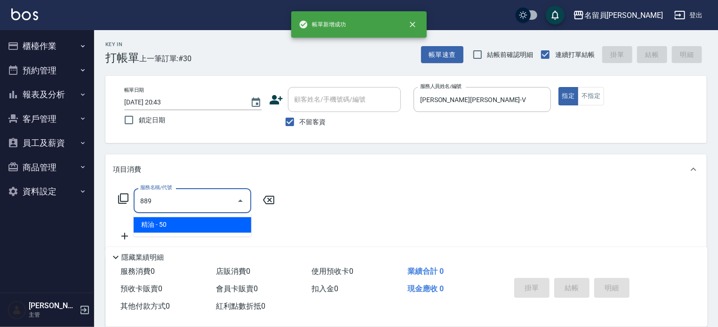
type input "精油(889)"
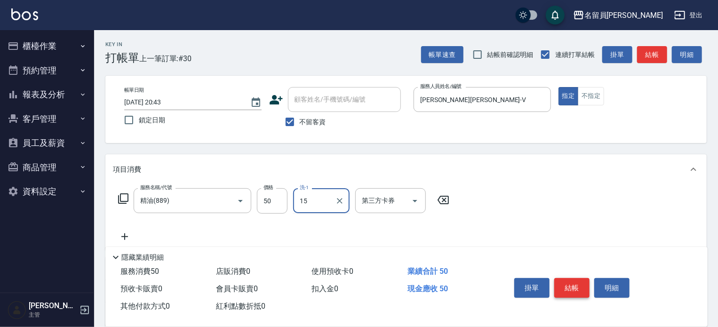
type input "[PERSON_NAME]-15"
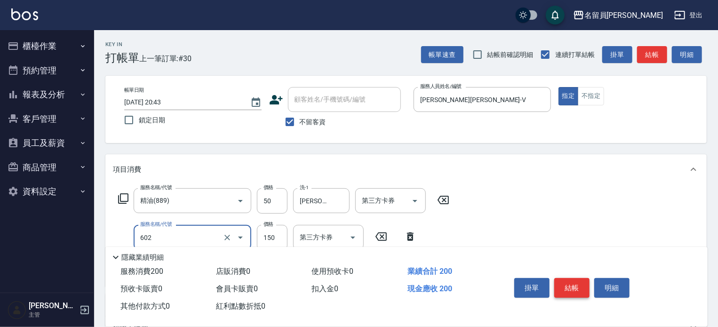
type input "一般洗髮(602)"
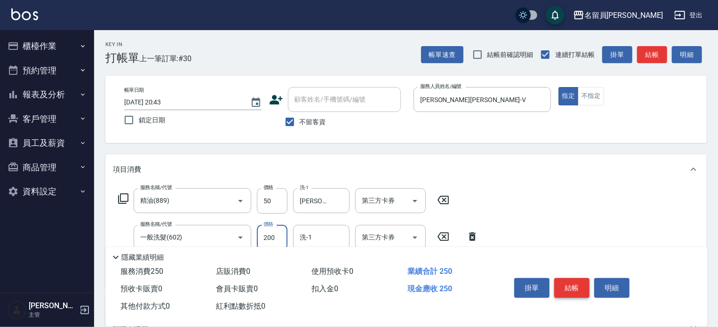
type input "200"
type input "[PERSON_NAME]-15"
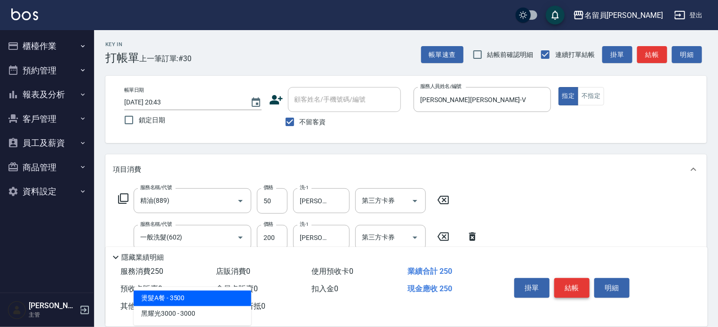
type input "302"
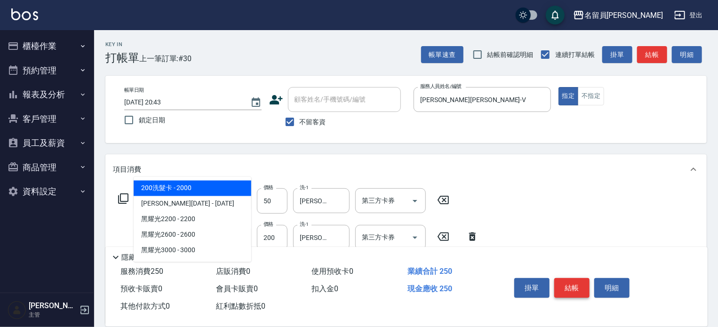
type input "0"
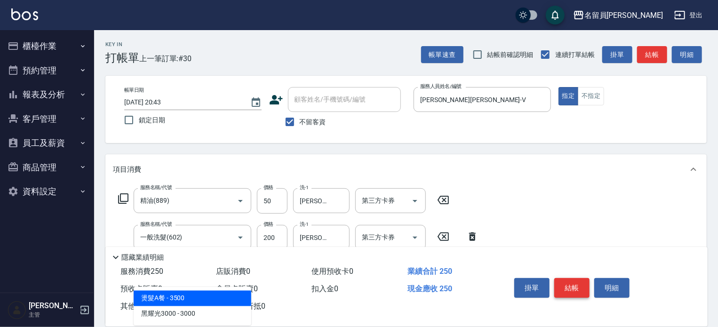
type input "302"
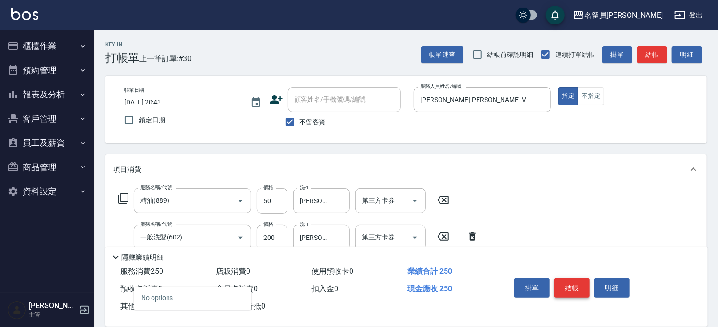
type input "0"
type input "剪髮(302)"
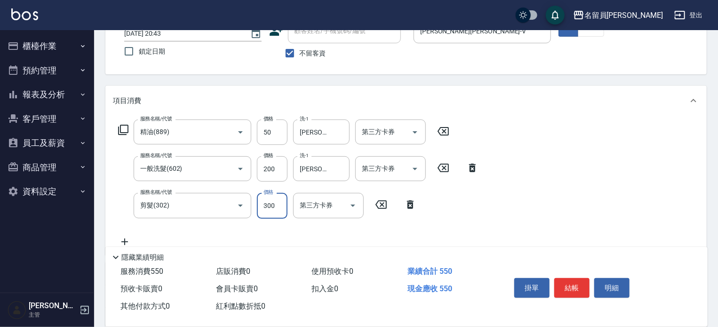
scroll to position [141, 0]
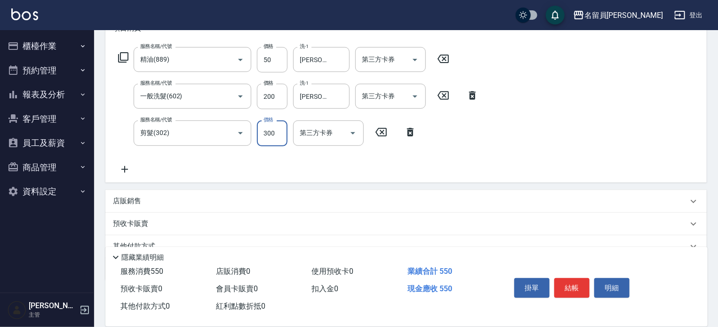
type input "300"
click at [333, 197] on div "店販銷售" at bounding box center [400, 201] width 575 height 10
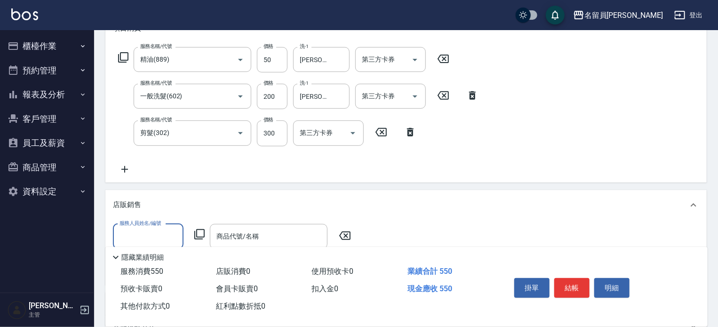
scroll to position [0, 0]
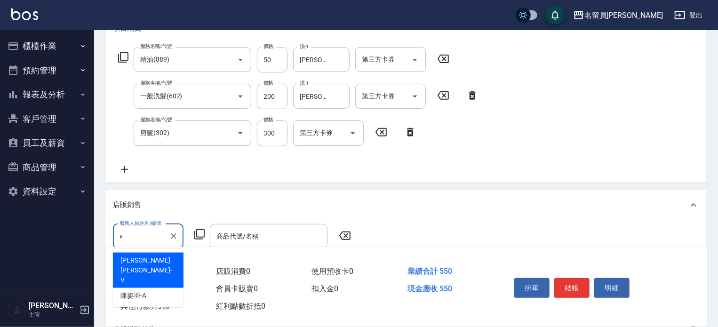
type input "[PERSON_NAME][PERSON_NAME]-V"
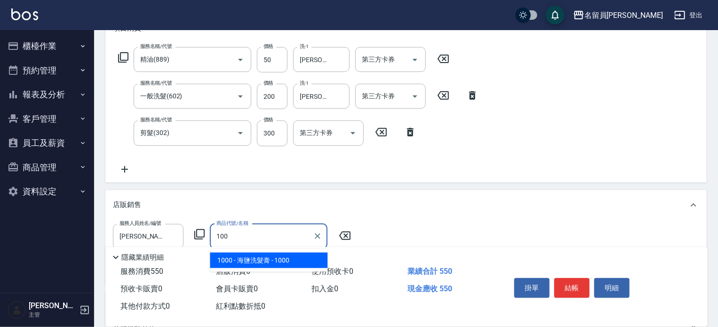
type input "海鹽洗髮膏"
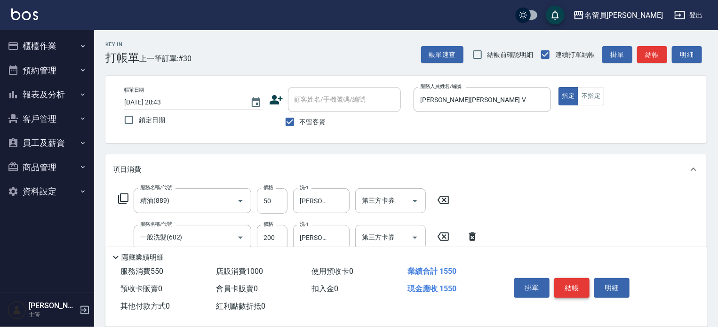
click at [575, 287] on button "結帳" at bounding box center [571, 288] width 35 height 20
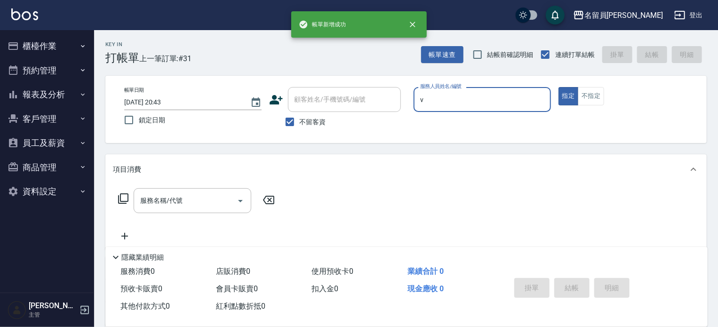
type input "[PERSON_NAME][PERSON_NAME]-V"
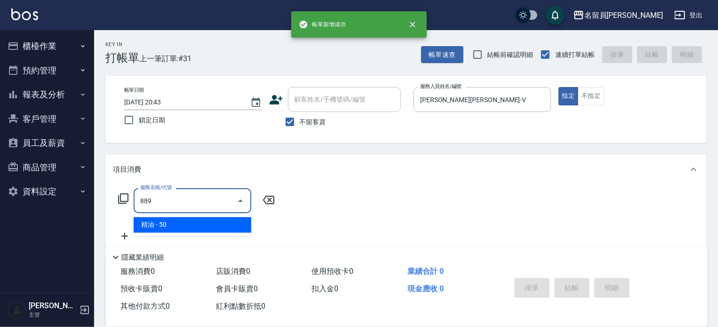
type input "精油(889)"
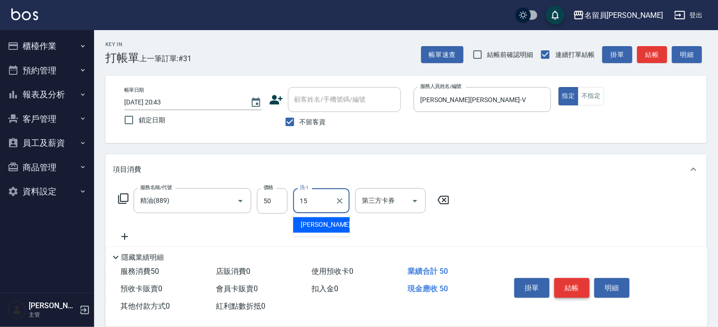
type input "[PERSON_NAME]-15"
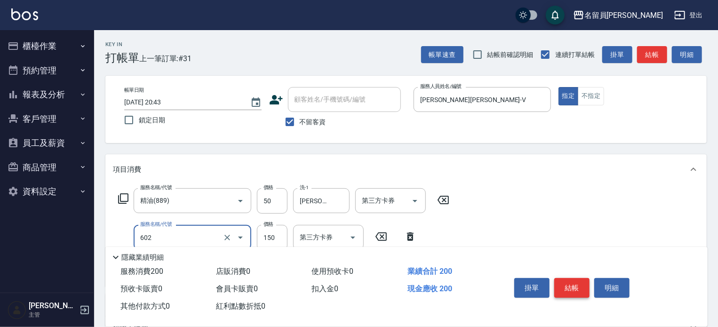
type input "一般洗髮(602)"
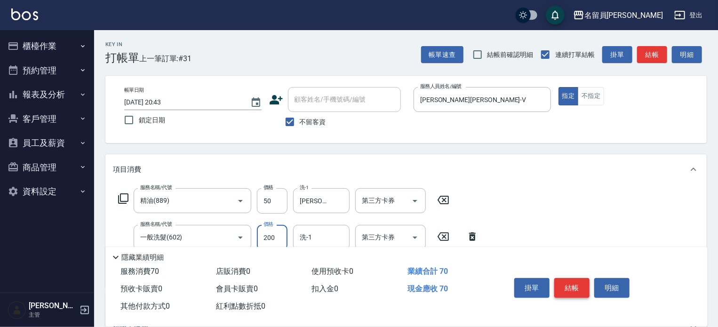
type input "200"
type input "[PERSON_NAME]-15"
type input "剪髮(302)"
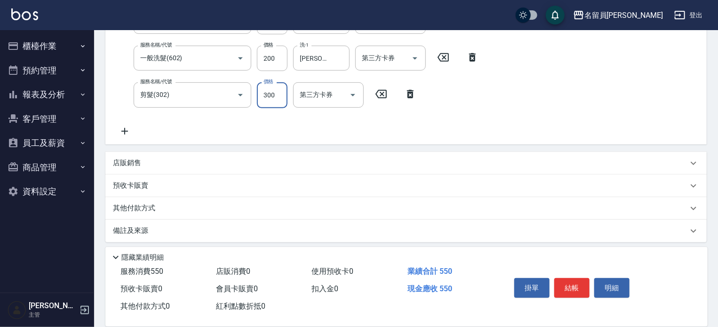
scroll to position [184, 0]
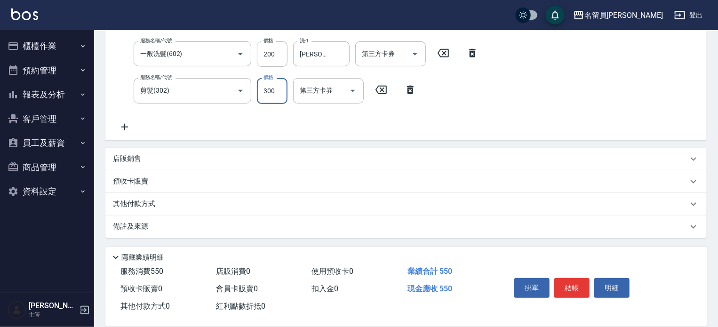
type input "300"
click at [400, 155] on div "店販銷售" at bounding box center [400, 159] width 575 height 10
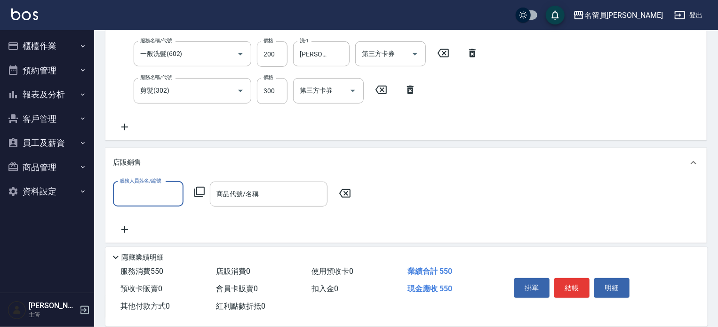
scroll to position [0, 0]
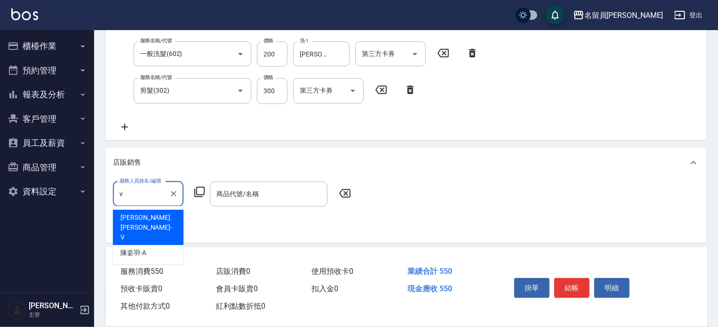
type input "[PERSON_NAME][PERSON_NAME]-V"
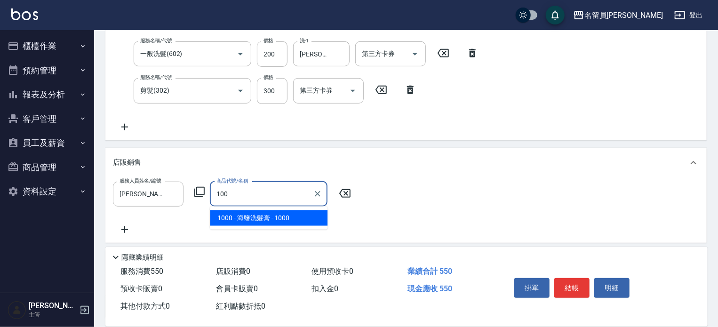
type input "海鹽洗髮膏"
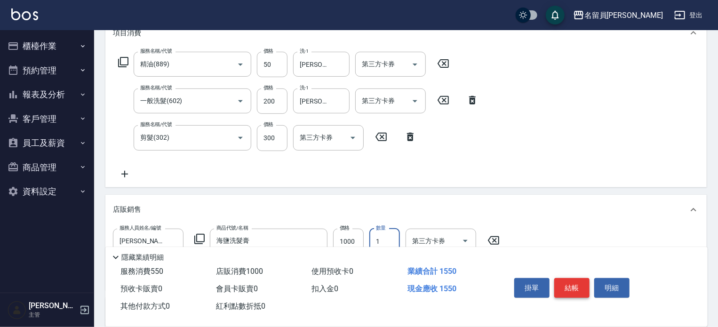
click at [572, 286] on button "結帳" at bounding box center [571, 288] width 35 height 20
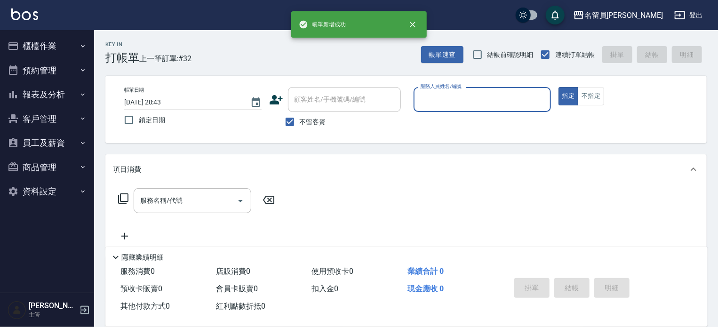
click at [56, 72] on button "預約管理" at bounding box center [47, 70] width 87 height 24
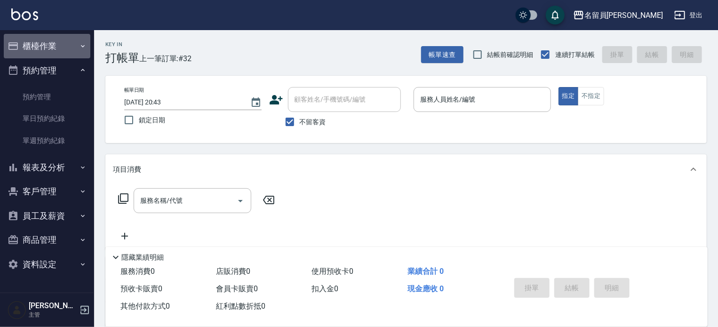
click at [67, 54] on button "櫃檯作業" at bounding box center [47, 46] width 87 height 24
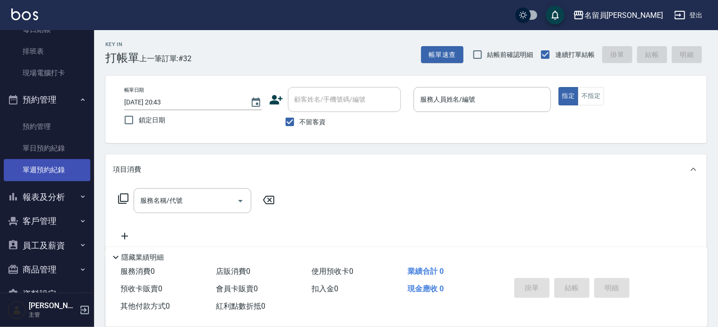
scroll to position [60, 0]
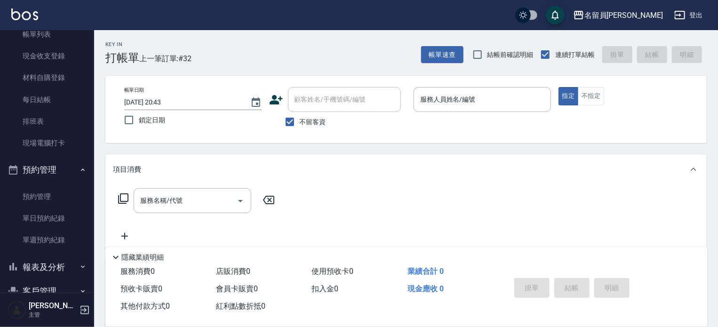
click at [68, 263] on button "報表及分析" at bounding box center [47, 267] width 87 height 24
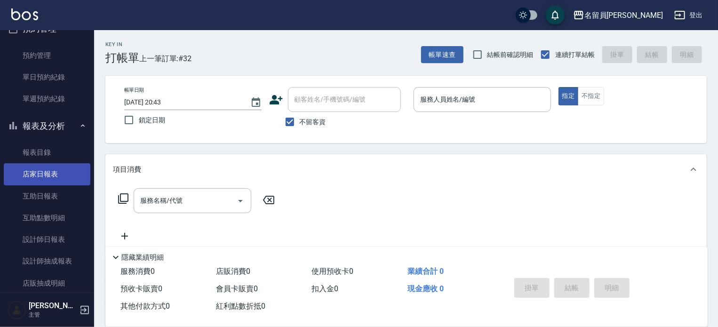
click at [42, 169] on link "店家日報表" at bounding box center [47, 174] width 87 height 22
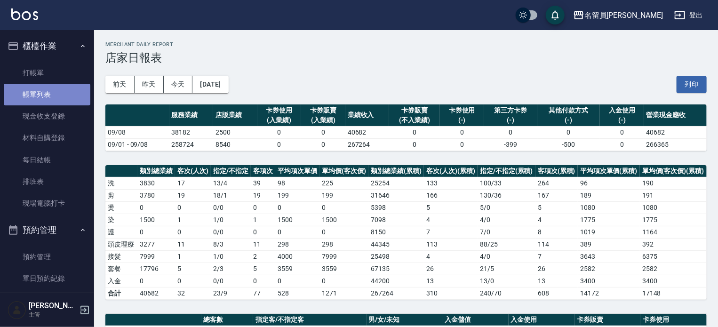
click at [55, 104] on link "帳單列表" at bounding box center [47, 95] width 87 height 22
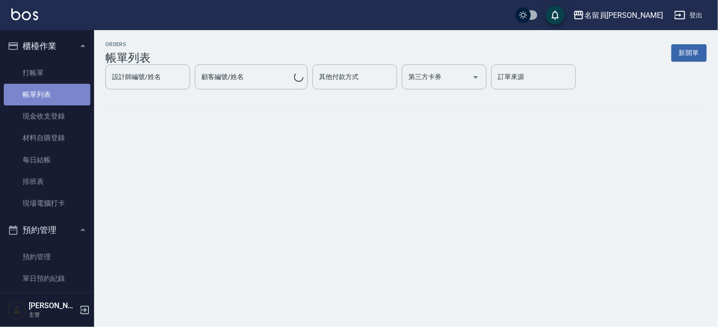
click at [55, 104] on link "帳單列表" at bounding box center [47, 95] width 87 height 22
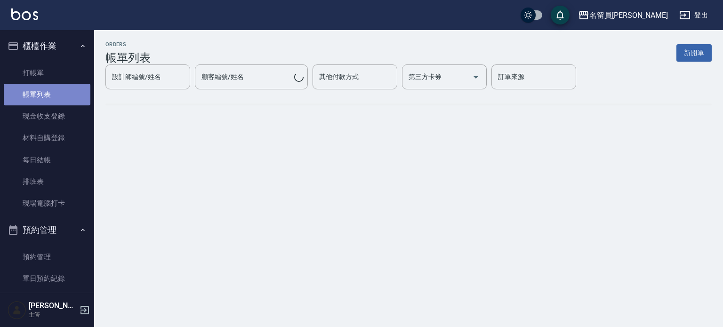
click at [55, 104] on link "帳單列表" at bounding box center [47, 95] width 87 height 22
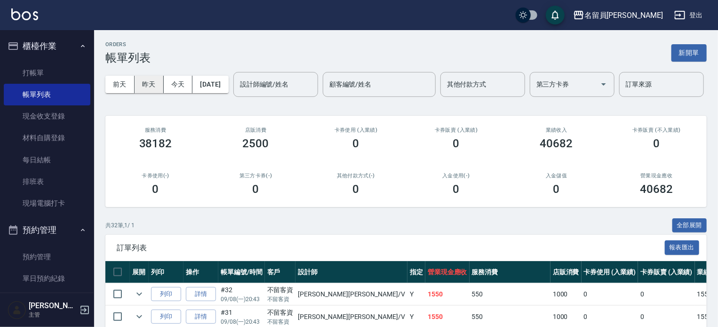
click at [152, 80] on button "昨天" at bounding box center [149, 84] width 29 height 17
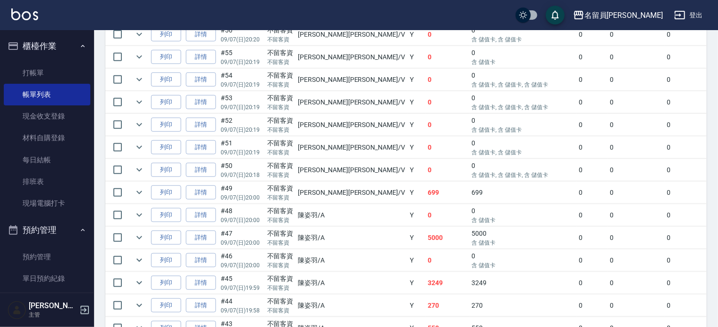
scroll to position [282, 0]
click at [142, 243] on icon "expand row" at bounding box center [139, 237] width 11 height 11
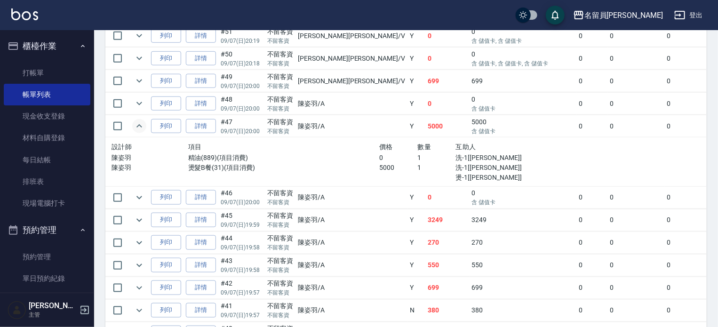
scroll to position [424, 0]
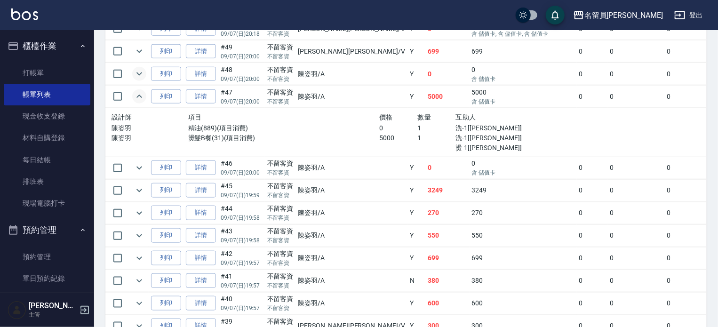
click at [139, 80] on icon "expand row" at bounding box center [139, 73] width 11 height 11
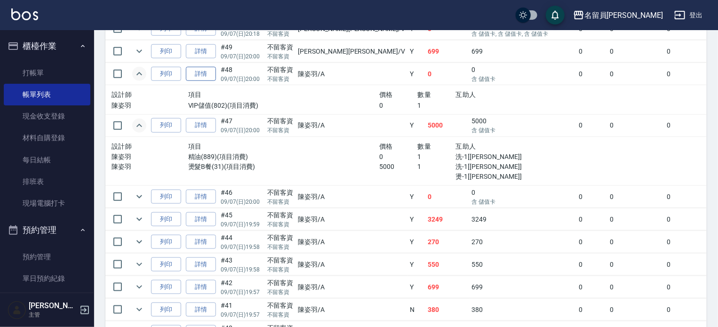
click at [197, 81] on link "詳情" at bounding box center [201, 74] width 30 height 15
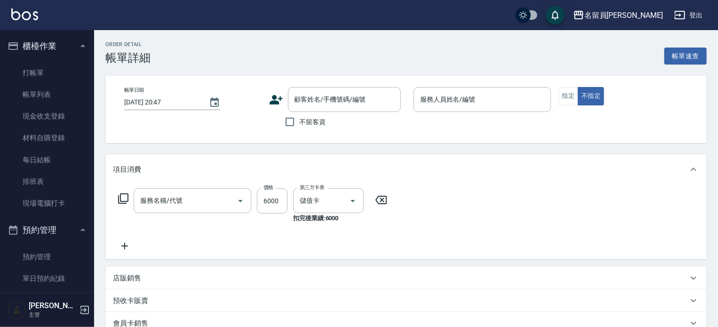
type input "[DATE] 20:00"
checkbox input "true"
type input "[PERSON_NAME]"
type input "VIP儲值(802)"
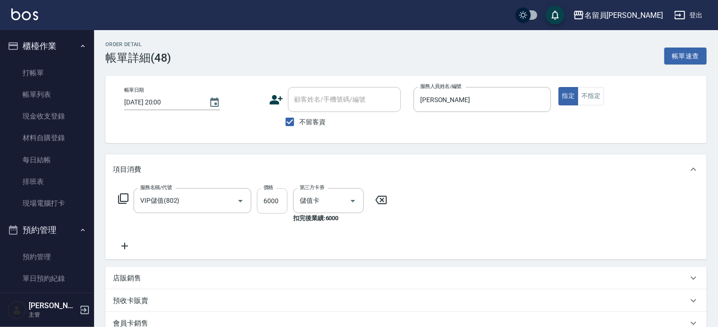
click at [277, 194] on input "6000" at bounding box center [272, 200] width 31 height 25
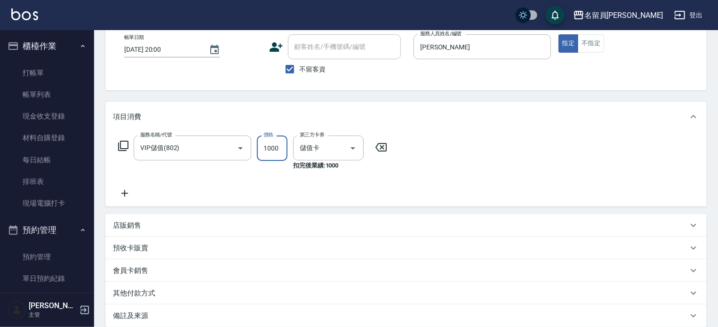
scroll to position [153, 0]
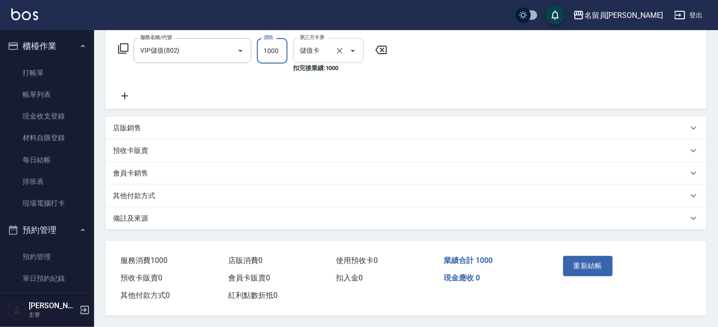
click at [343, 48] on icon "Clear" at bounding box center [339, 50] width 9 height 9
type input "1000"
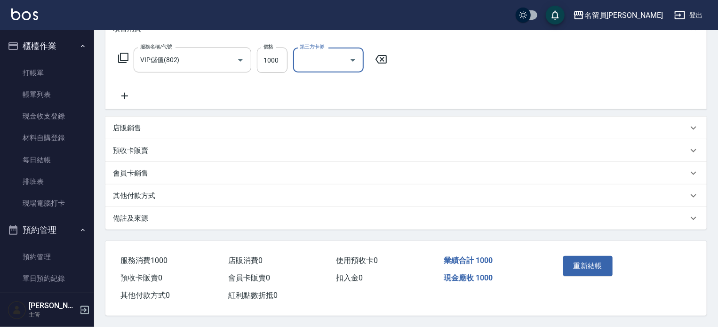
scroll to position [144, 0]
click at [591, 267] on button "重新結帳" at bounding box center [588, 266] width 50 height 20
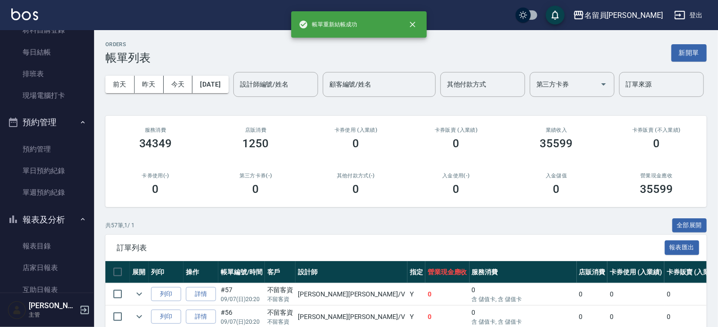
scroll to position [94, 0]
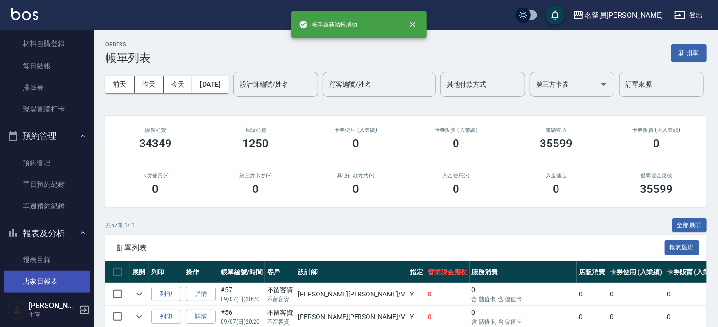
click at [45, 274] on link "店家日報表" at bounding box center [47, 282] width 87 height 22
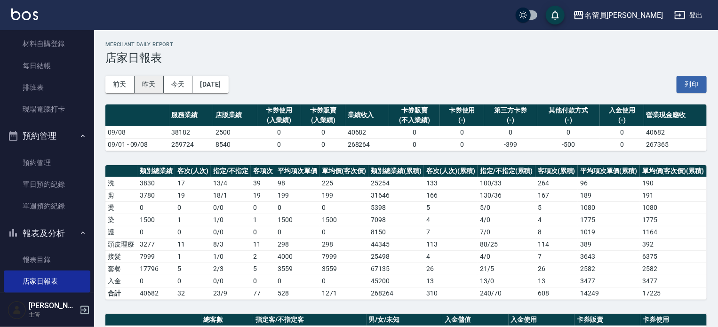
click at [154, 89] on button "昨天" at bounding box center [149, 84] width 29 height 17
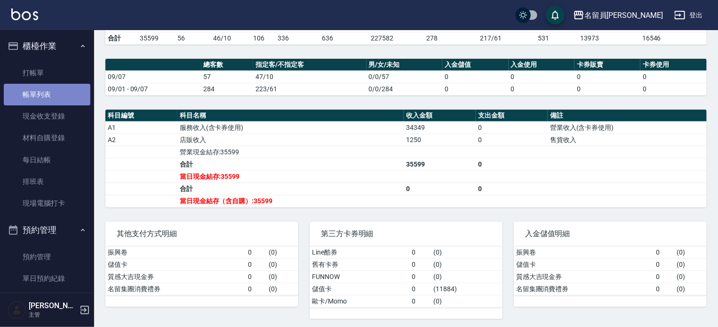
click at [68, 91] on link "帳單列表" at bounding box center [47, 95] width 87 height 22
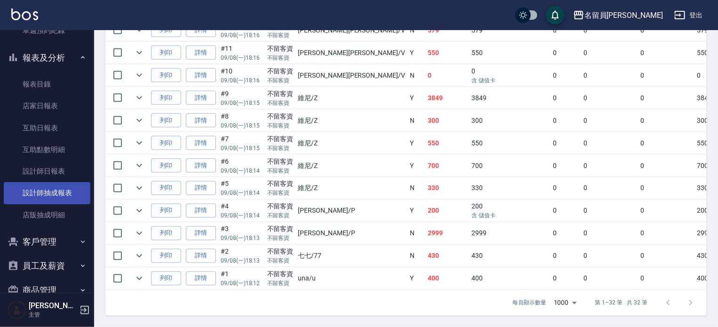
scroll to position [282, 0]
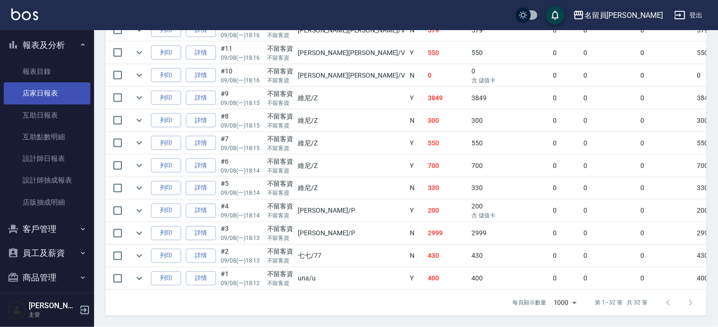
click at [62, 92] on link "店家日報表" at bounding box center [47, 93] width 87 height 22
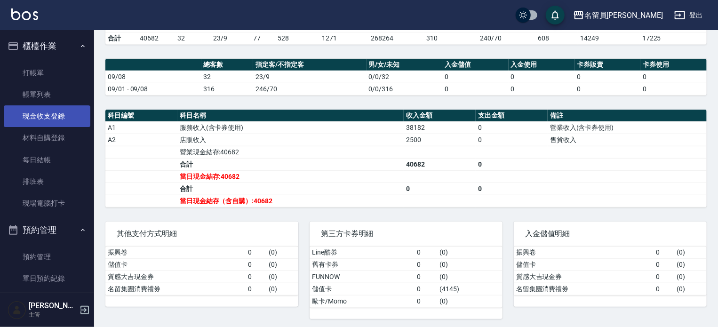
click at [57, 111] on link "現金收支登錄" at bounding box center [47, 116] width 87 height 22
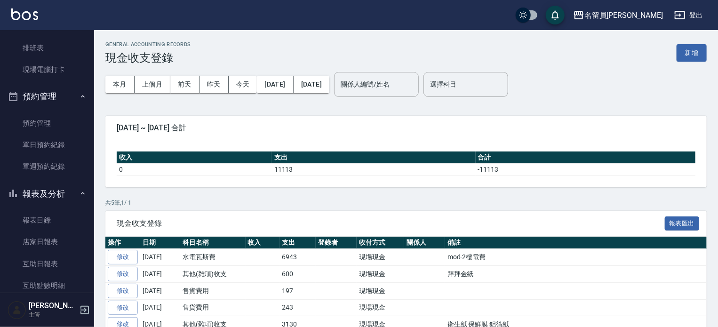
scroll to position [141, 0]
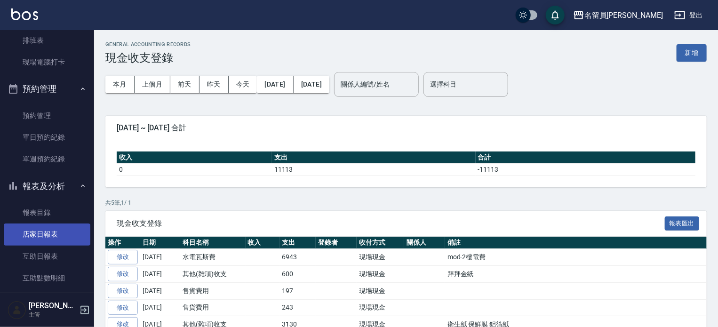
click at [53, 244] on link "店家日報表" at bounding box center [47, 235] width 87 height 22
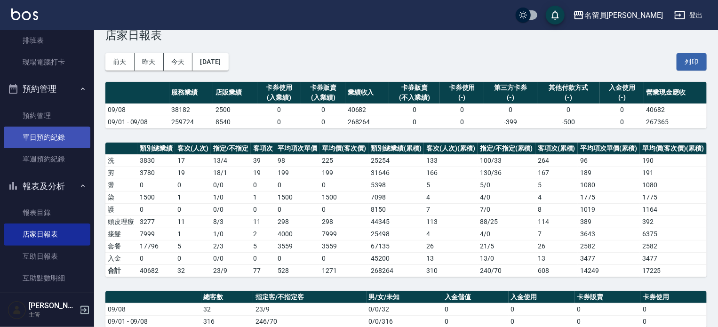
scroll to position [20, 0]
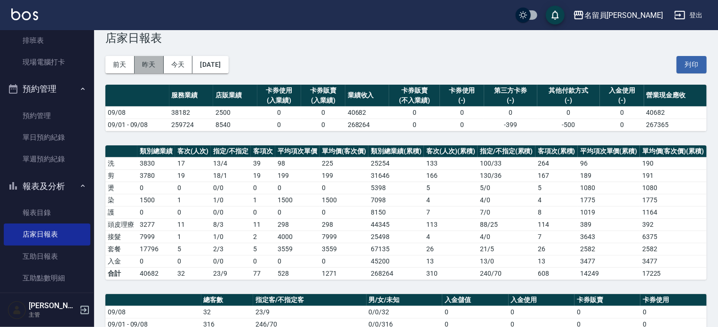
click at [147, 59] on button "昨天" at bounding box center [149, 64] width 29 height 17
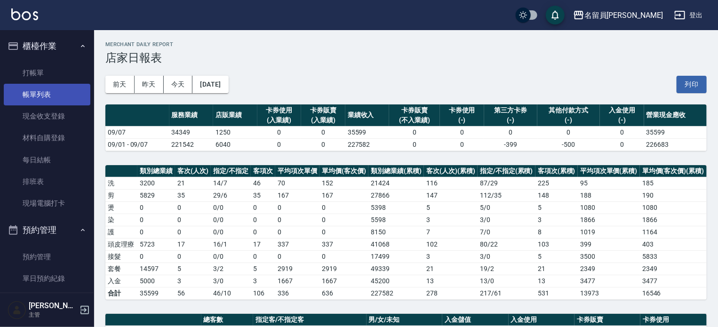
click at [69, 92] on link "帳單列表" at bounding box center [47, 95] width 87 height 22
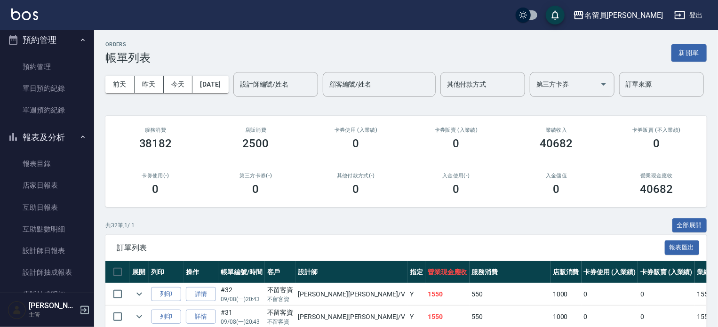
scroll to position [282, 0]
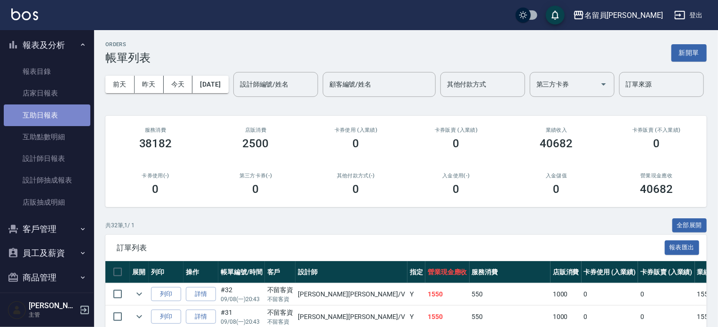
click at [50, 109] on link "互助日報表" at bounding box center [47, 115] width 87 height 22
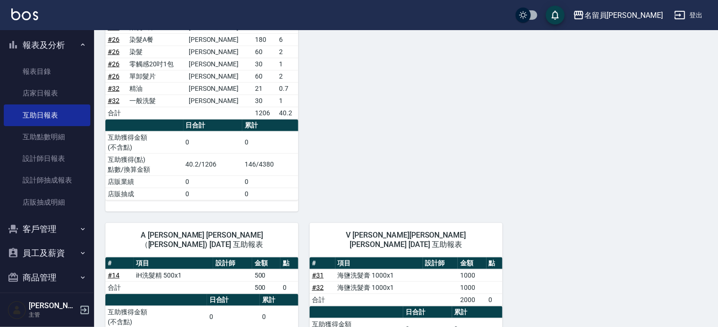
scroll to position [541, 0]
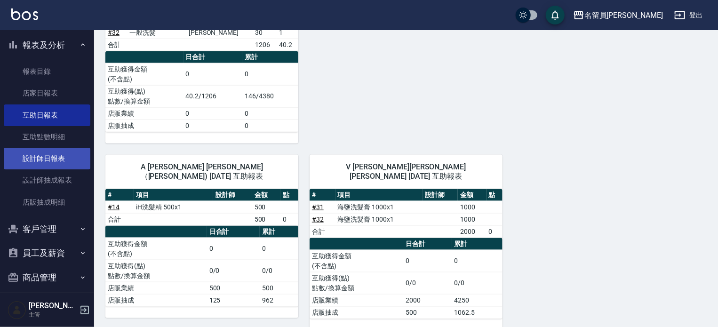
click at [48, 162] on link "設計師日報表" at bounding box center [47, 159] width 87 height 22
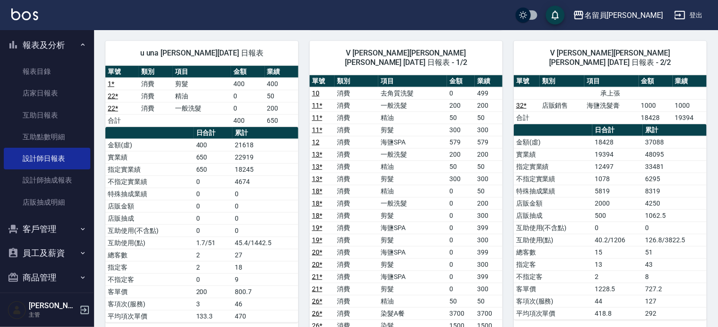
scroll to position [424, 0]
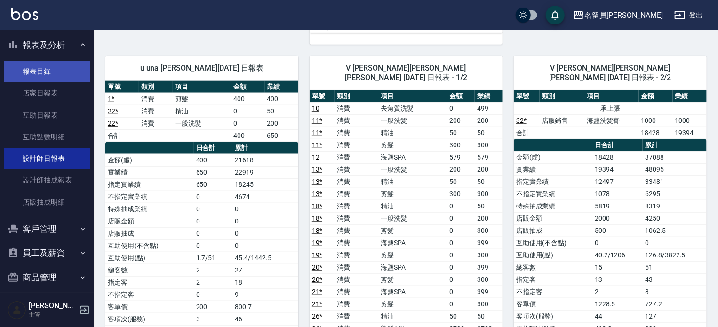
click at [58, 80] on link "報表目錄" at bounding box center [47, 72] width 87 height 22
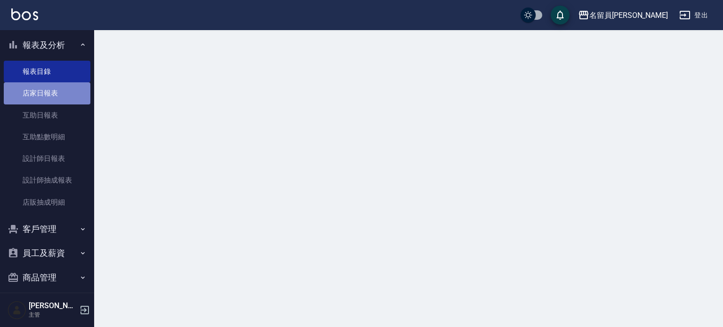
click at [58, 98] on link "店家日報表" at bounding box center [47, 93] width 87 height 22
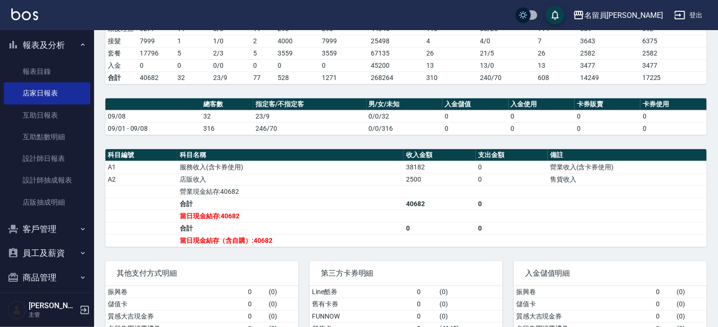
scroll to position [235, 0]
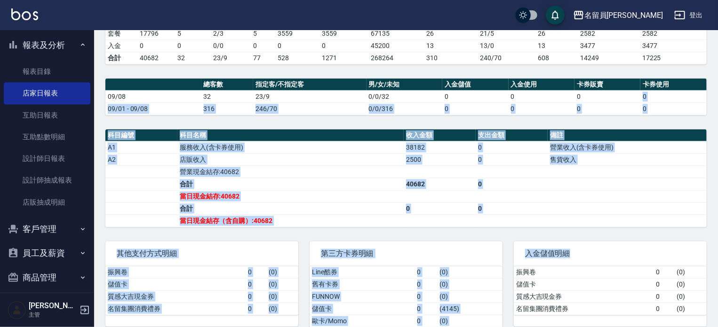
drag, startPoint x: 629, startPoint y: 96, endPoint x: 722, endPoint y: 263, distance: 191.3
click at [718, 263] on html "名留員[PERSON_NAME] 登出 櫃檯作業 打帳單 帳單列表 現金收支登錄 材料自購登錄 每日結帳 排班表 現場電腦打卡 預約管理 預約管理 單日預約紀…" at bounding box center [359, 57] width 718 height 585
